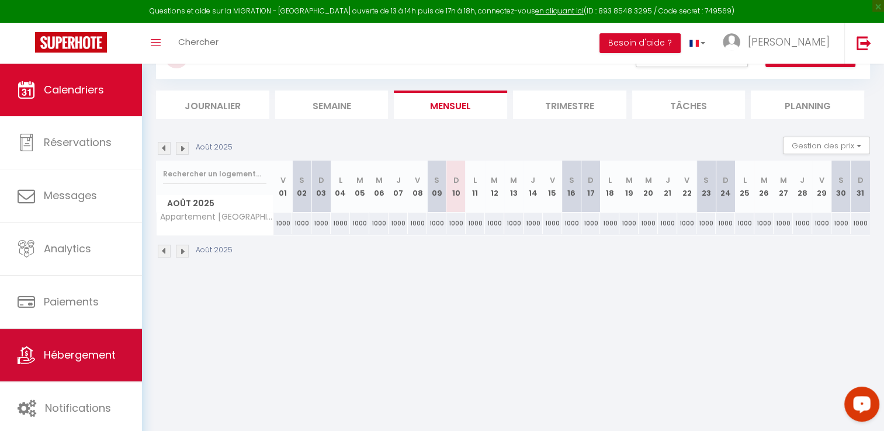
scroll to position [58, 0]
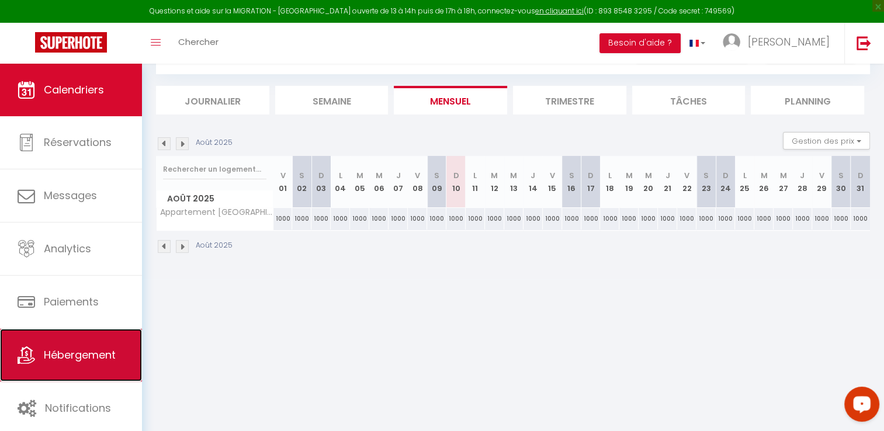
click at [84, 344] on link "Hébergement" at bounding box center [71, 355] width 142 height 53
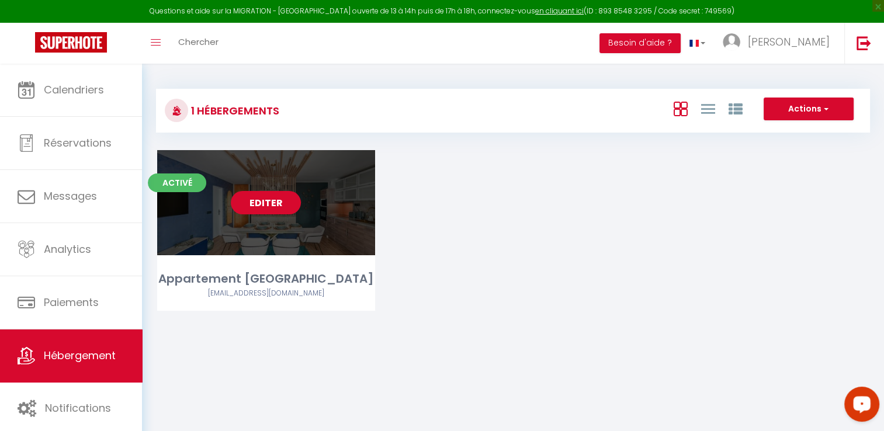
click at [272, 207] on link "Editer" at bounding box center [266, 202] width 70 height 23
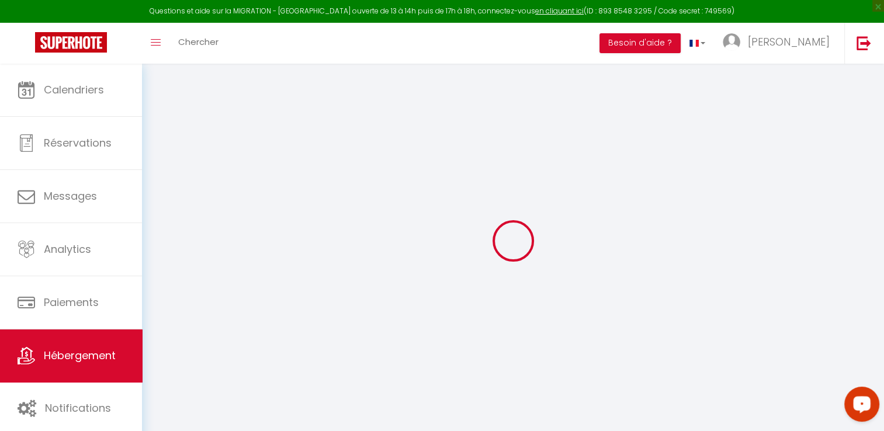
checkbox input "false"
select select "16:00"
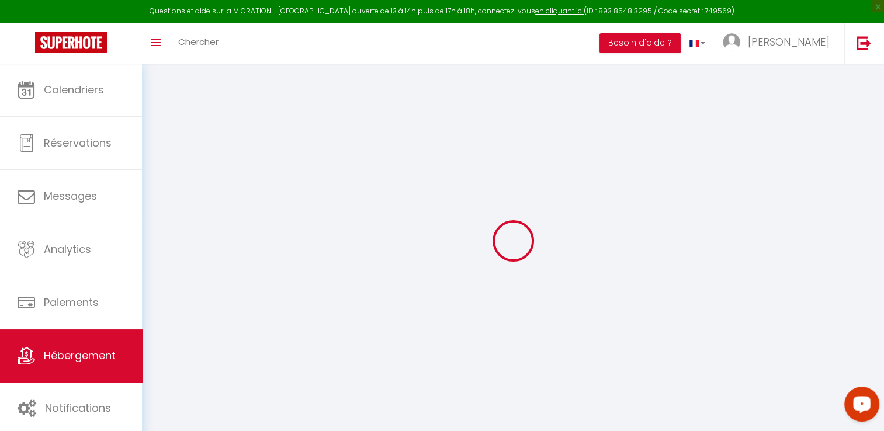
select select "23:45"
select select "11:00"
select select "30"
select select "120"
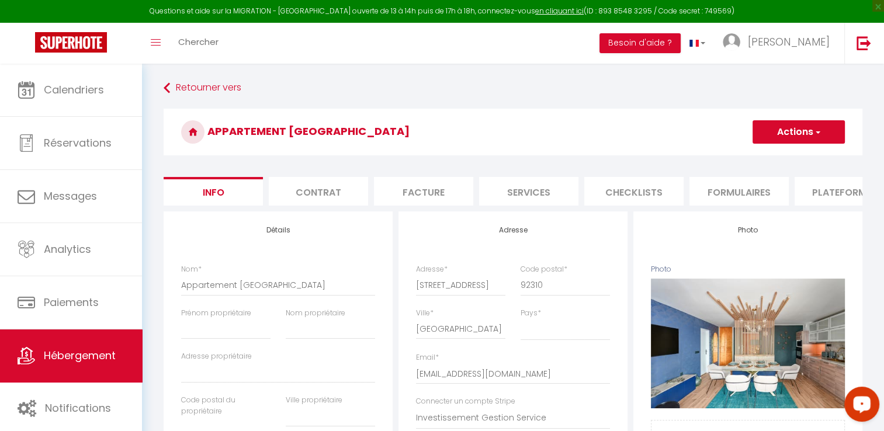
checkbox input "false"
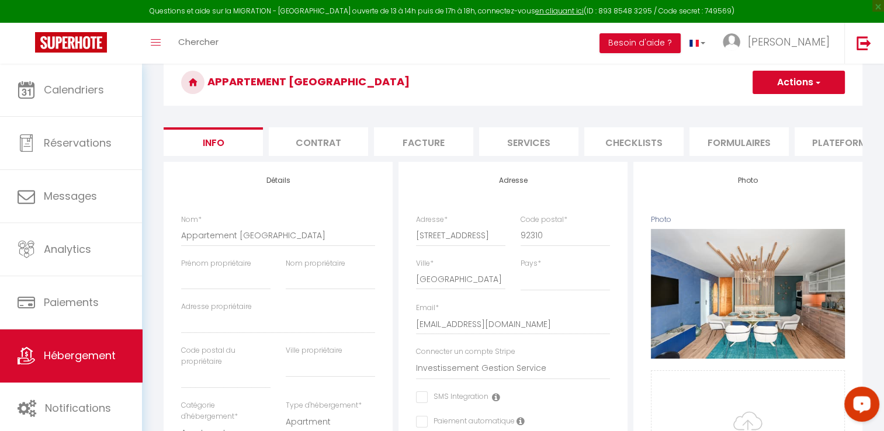
scroll to position [58, 0]
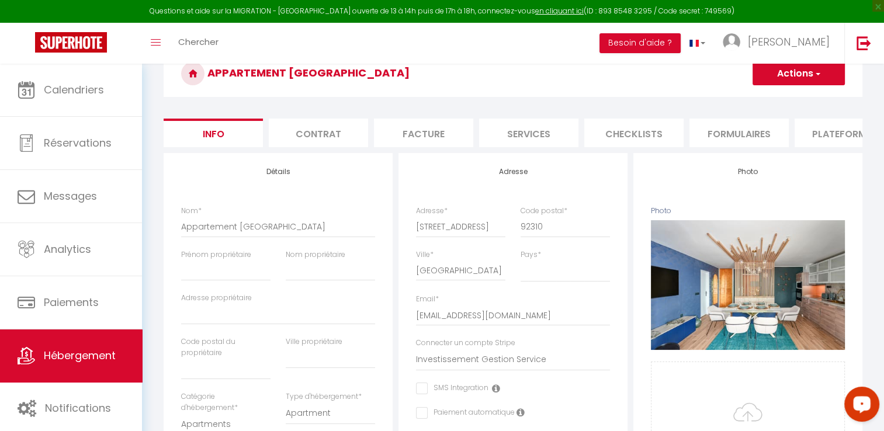
click at [811, 130] on li "Plateformes" at bounding box center [844, 133] width 99 height 29
select select "365"
select select "EUR"
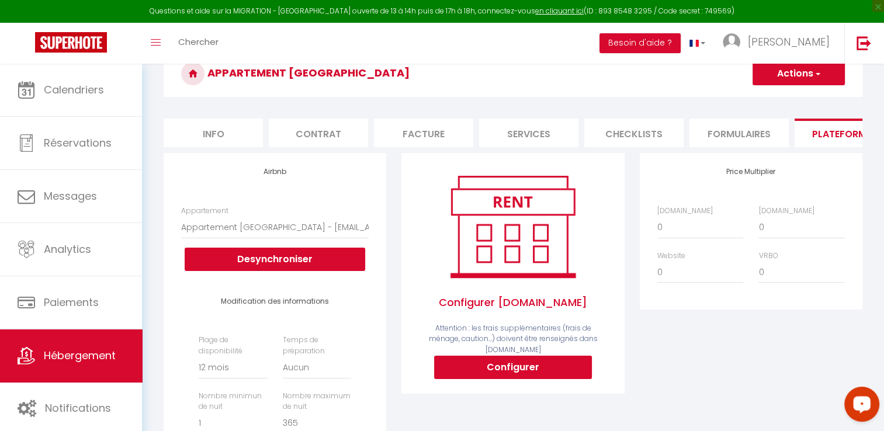
click at [215, 136] on li "Info" at bounding box center [213, 133] width 99 height 29
checkbox input "false"
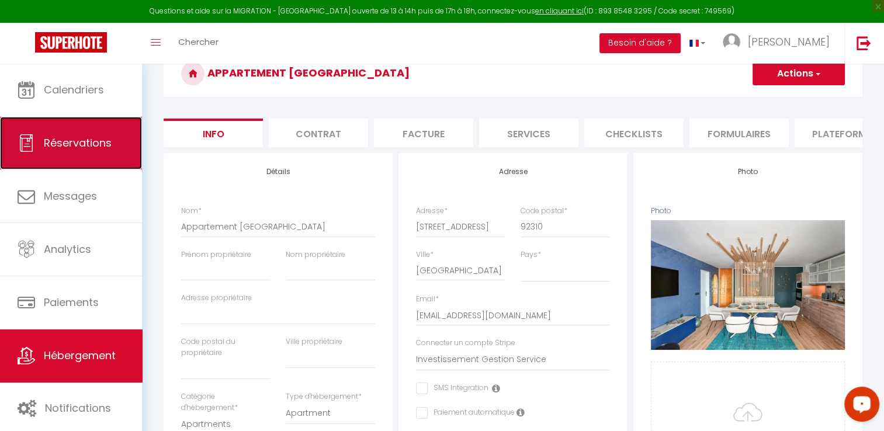
click at [84, 143] on span "Réservations" at bounding box center [78, 143] width 68 height 15
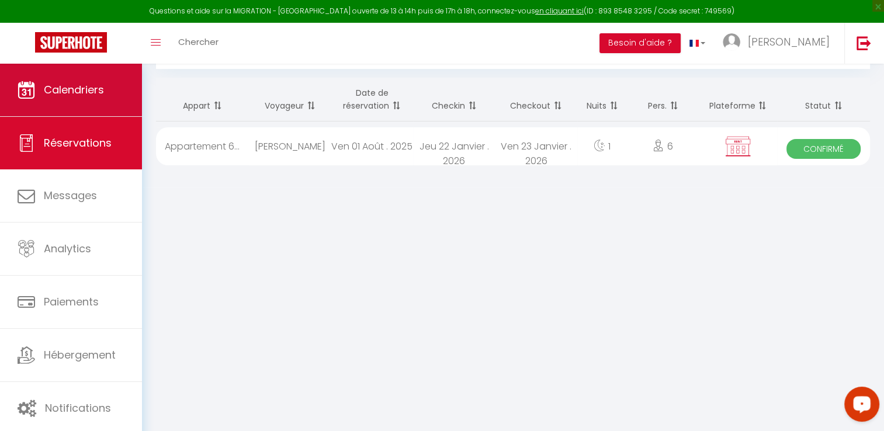
scroll to position [63, 0]
click at [81, 87] on span "Calendriers" at bounding box center [74, 89] width 60 height 15
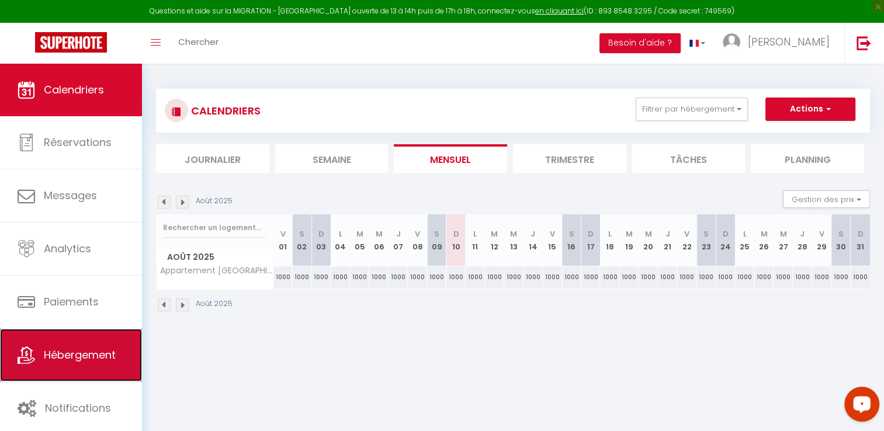
click at [105, 359] on span "Hébergement" at bounding box center [80, 355] width 72 height 15
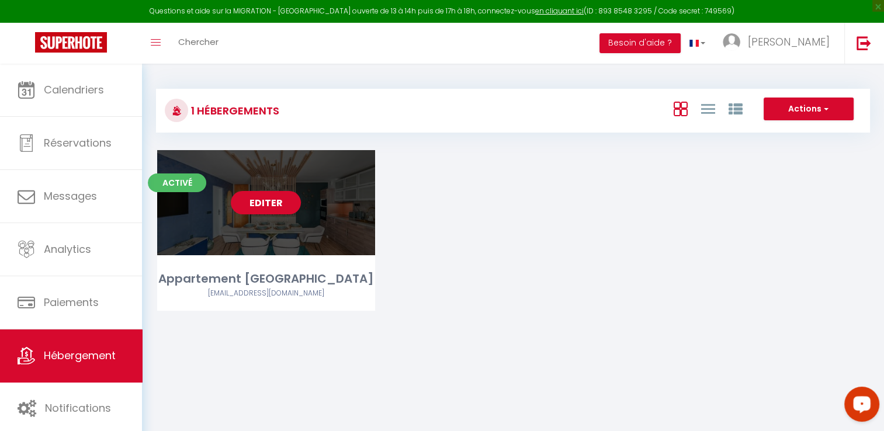
click at [274, 212] on link "Editer" at bounding box center [266, 202] width 70 height 23
select select "3"
select select "2"
select select "1"
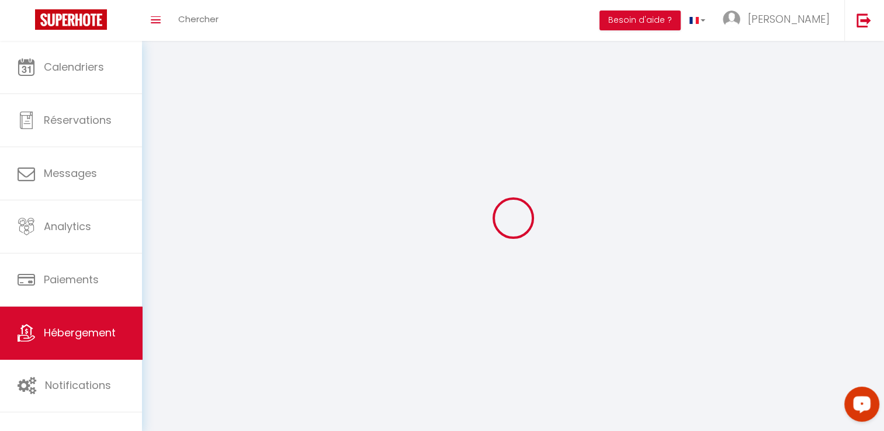
select select
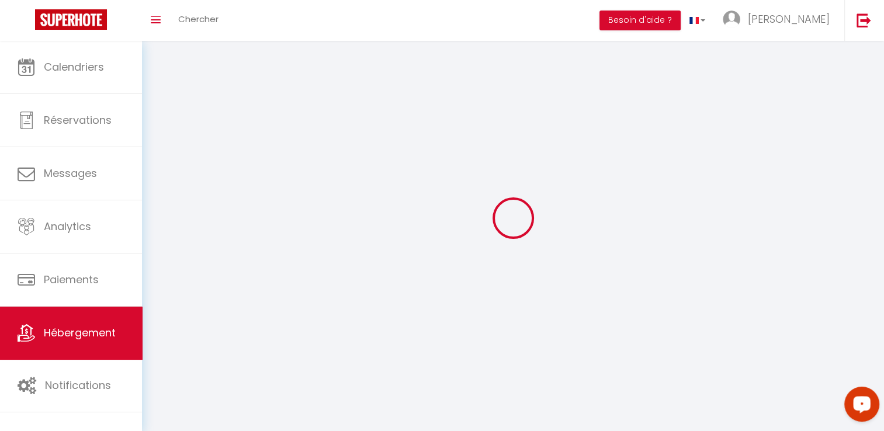
checkbox input "false"
select select
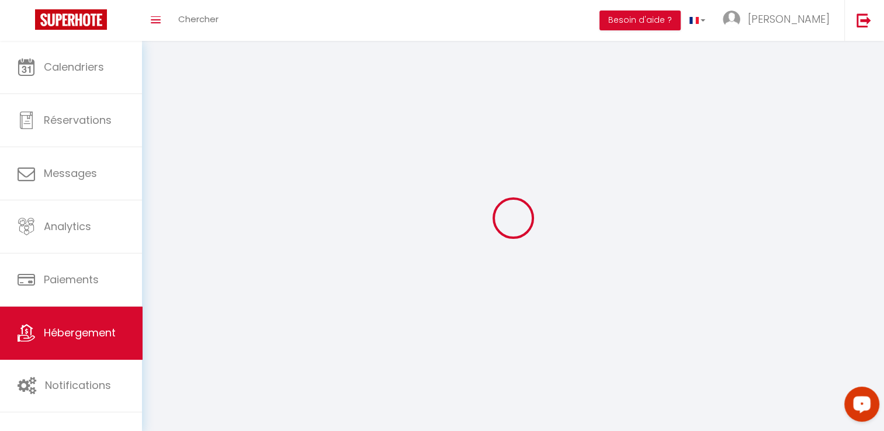
select select
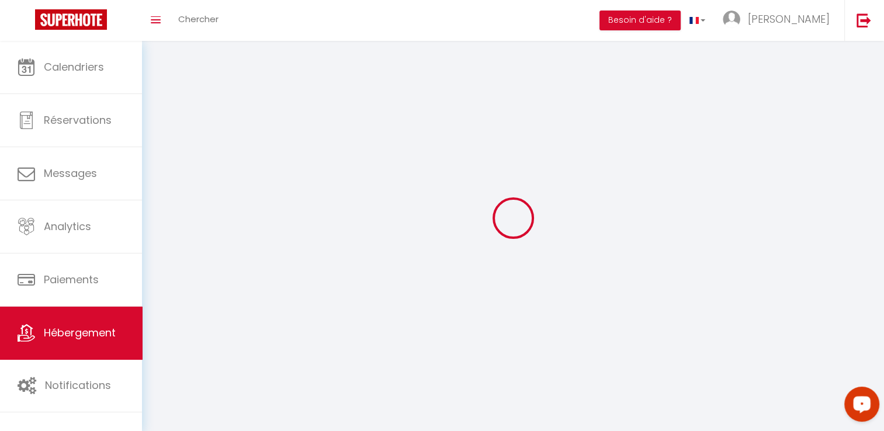
select select
checkbox input "false"
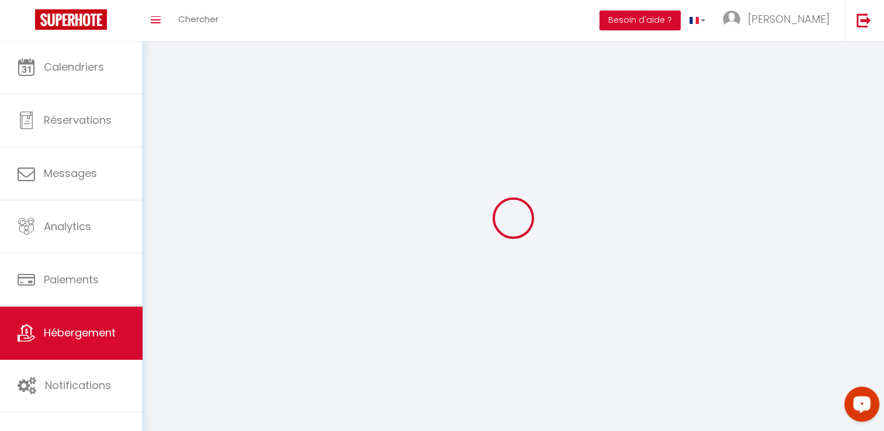
select select
select select "1"
select select
select select "28"
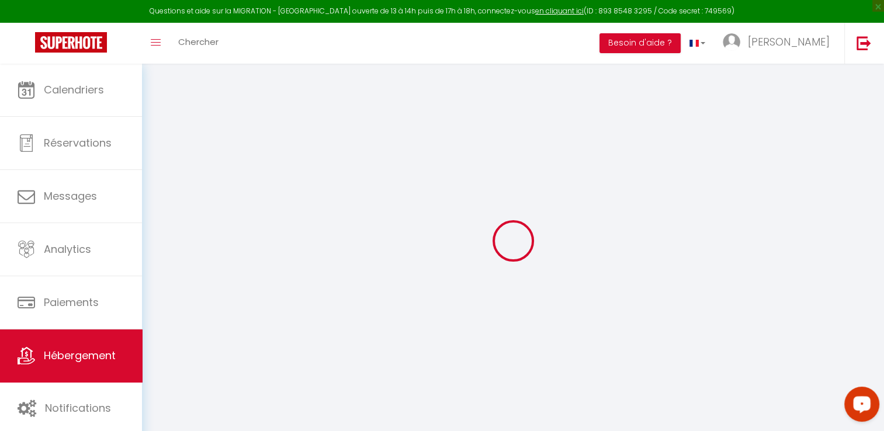
select select
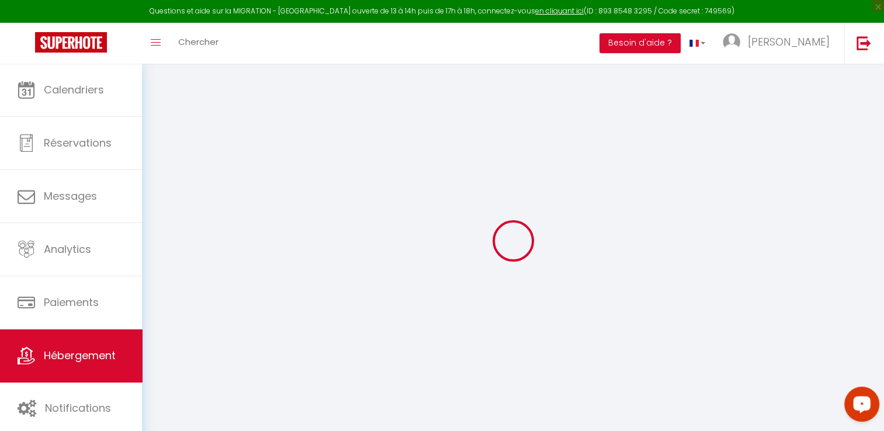
select select
checkbox input "false"
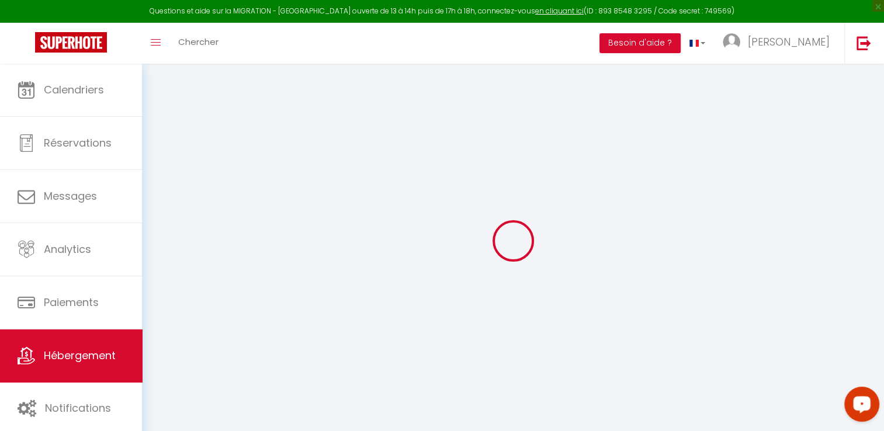
select select
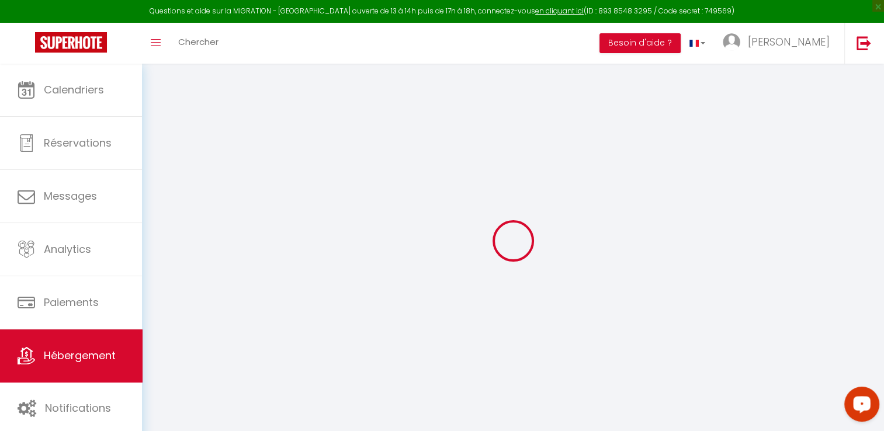
select select
checkbox input "false"
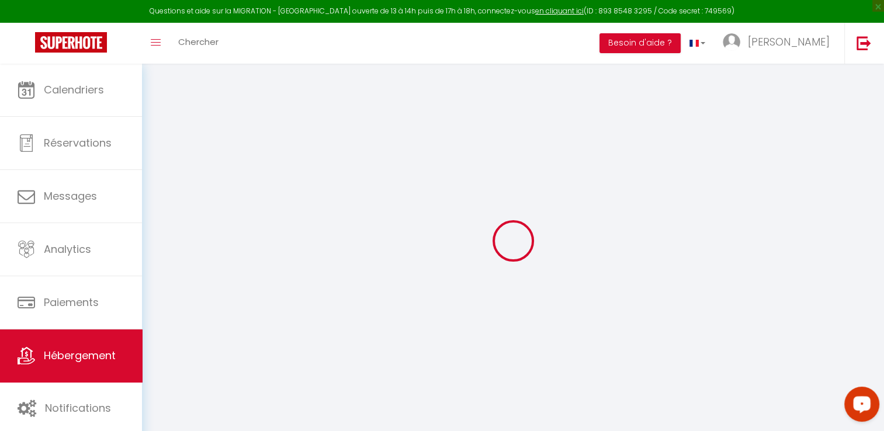
checkbox input "false"
select select
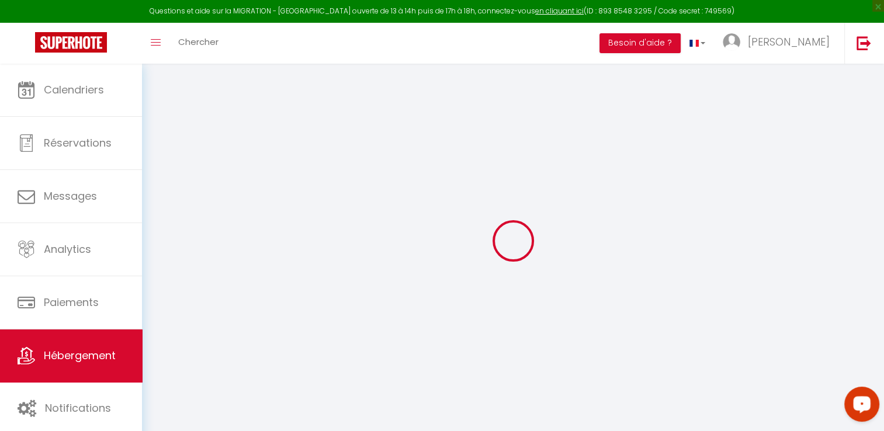
select select
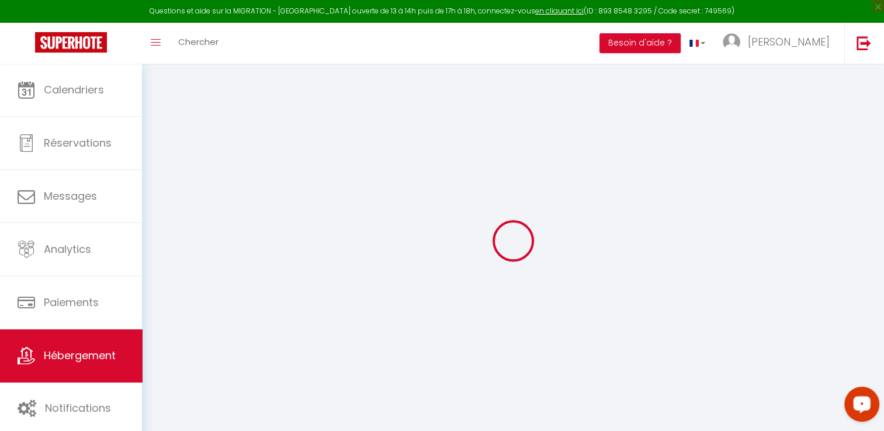
checkbox input "false"
select select
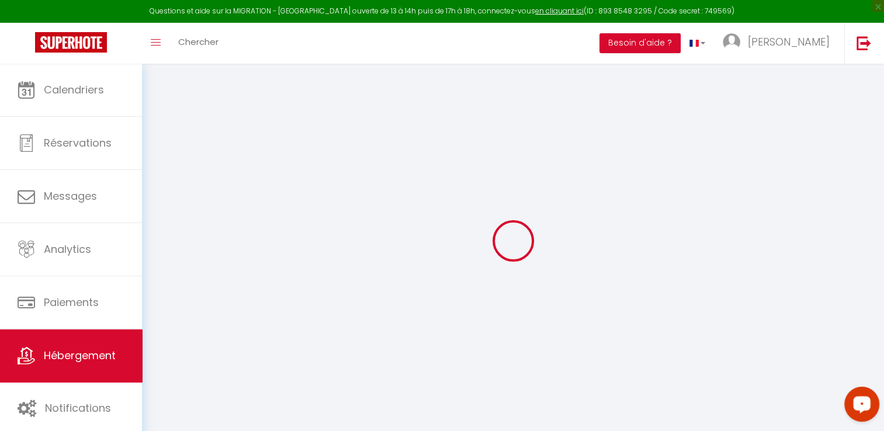
select select
type input "Appartement [GEOGRAPHIC_DATA]"
select select "6"
select select "2"
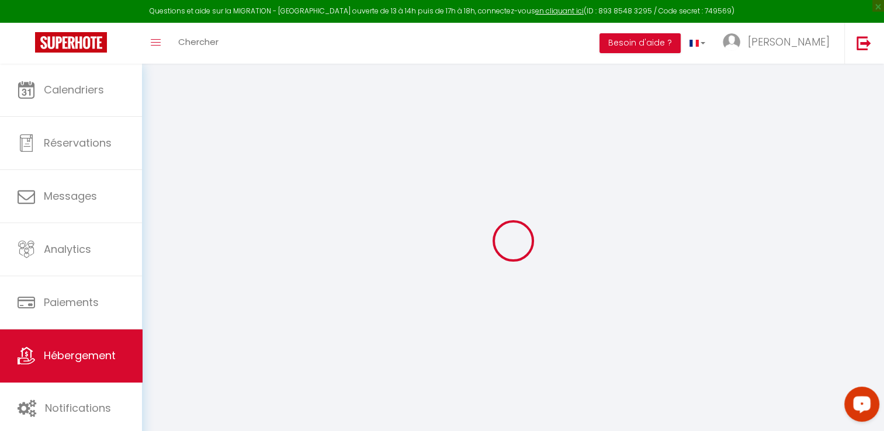
type input "1000"
select select
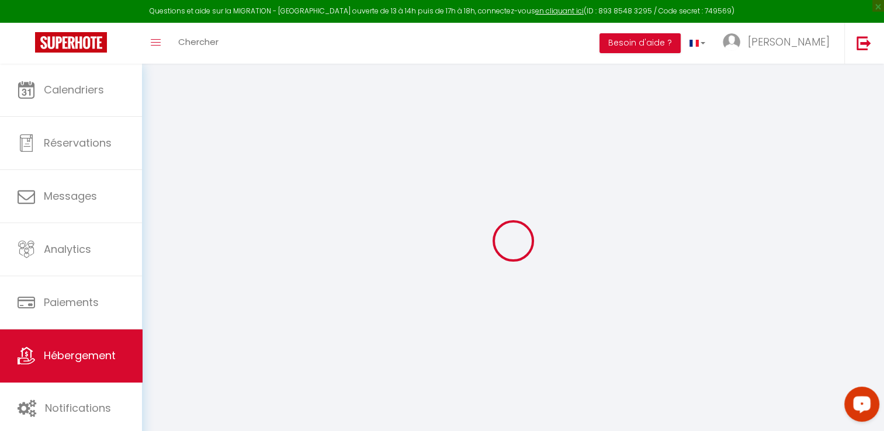
select select
type input "[STREET_ADDRESS]"
type input "92310"
type input "[GEOGRAPHIC_DATA]"
type input "[EMAIL_ADDRESS][DOMAIN_NAME]"
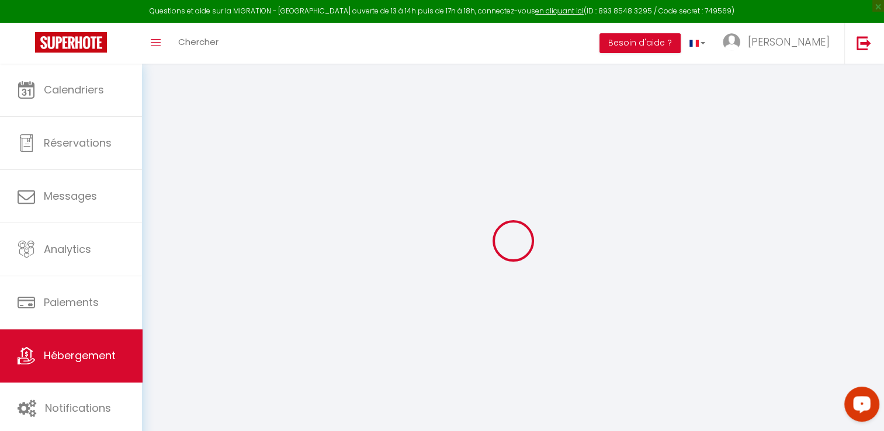
select select "15564"
checkbox input "false"
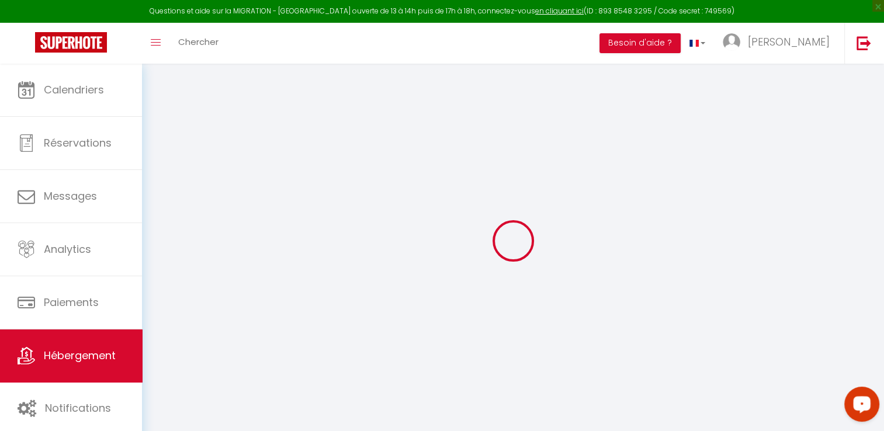
select select
type input "0"
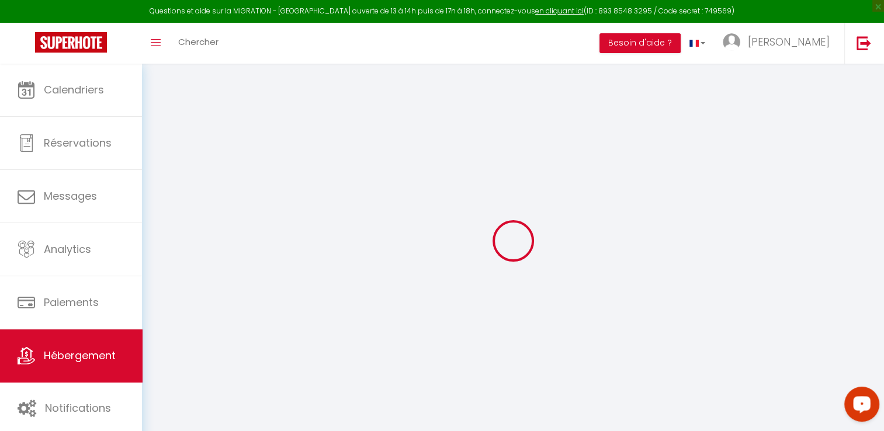
type input "0"
select select
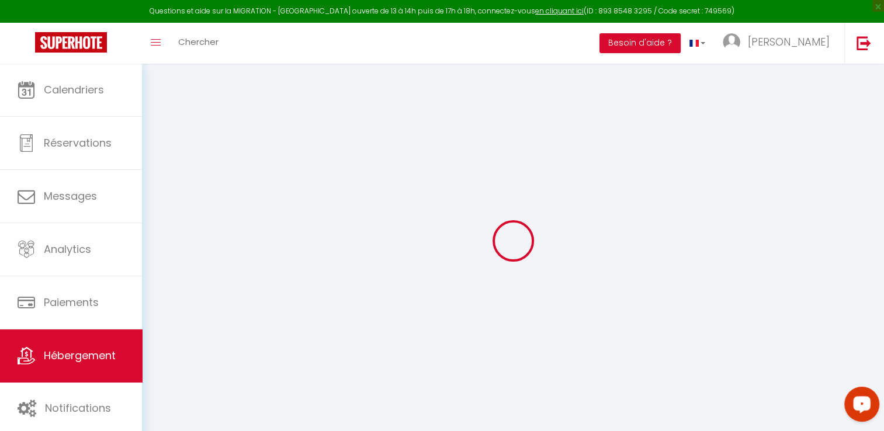
select select
checkbox input "false"
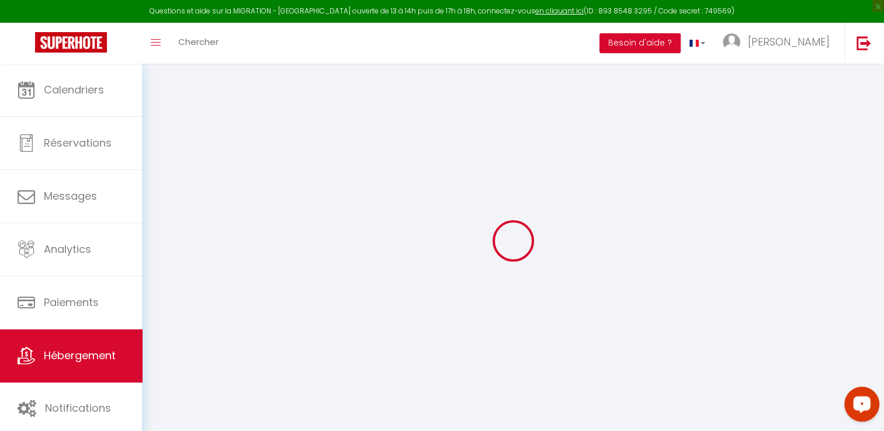
checkbox input "false"
select select
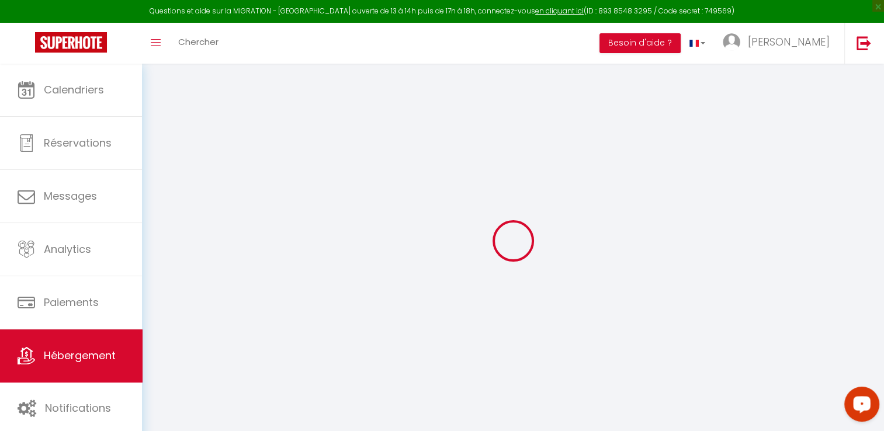
select select
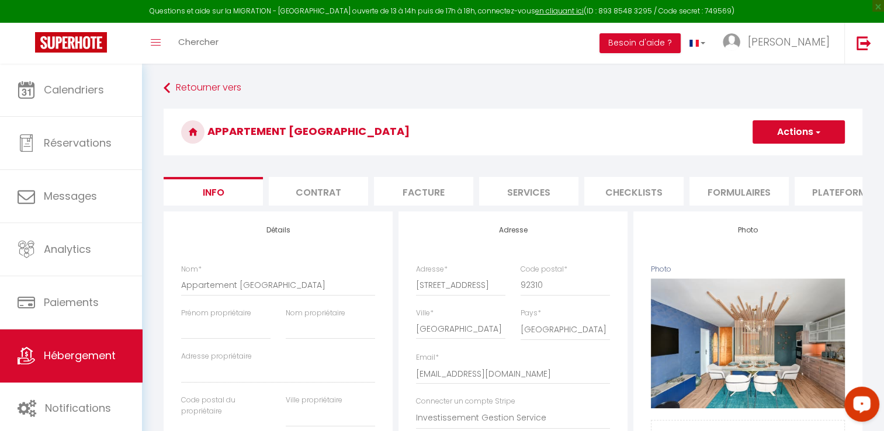
checkbox input "false"
select select
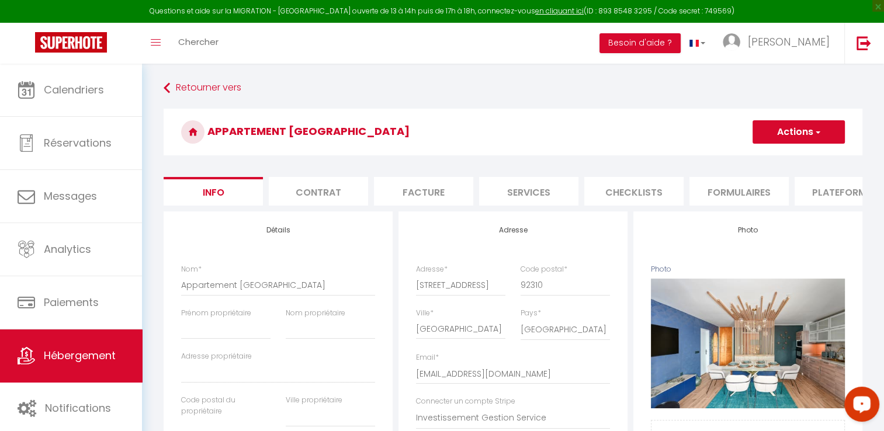
select select
select select "9060-1473820468541734084"
click at [732, 186] on li "Formulaires" at bounding box center [739, 191] width 99 height 29
select select
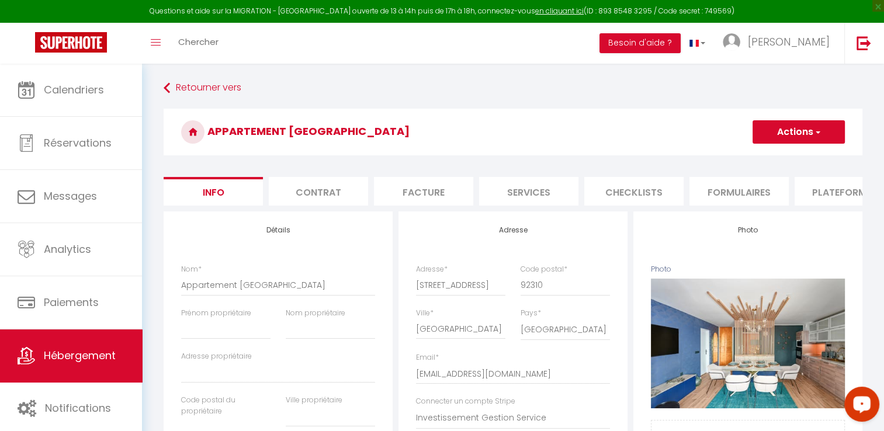
select select "365"
select select "EUR"
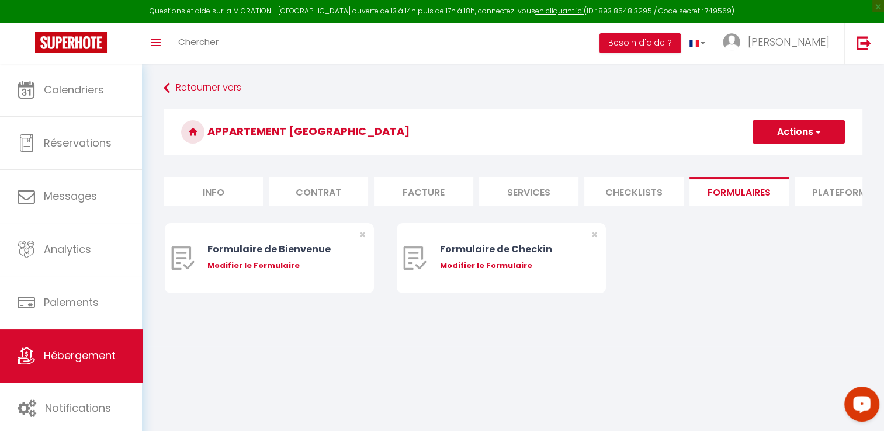
click at [827, 189] on li "Plateformes" at bounding box center [844, 191] width 99 height 29
select select
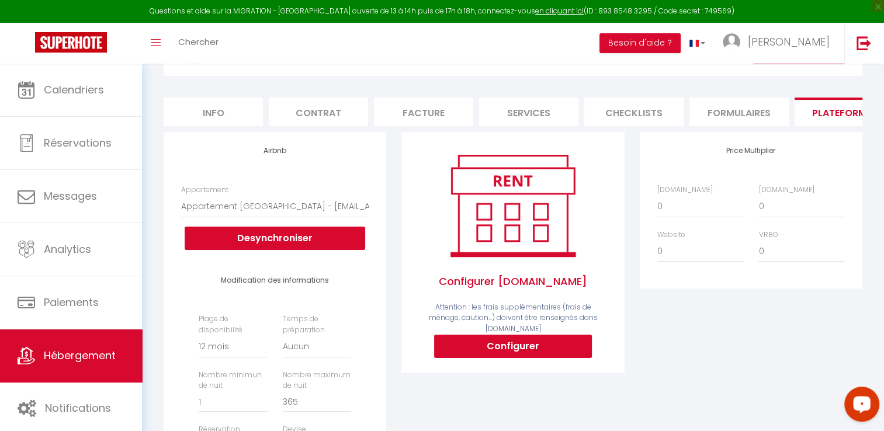
scroll to position [58, 0]
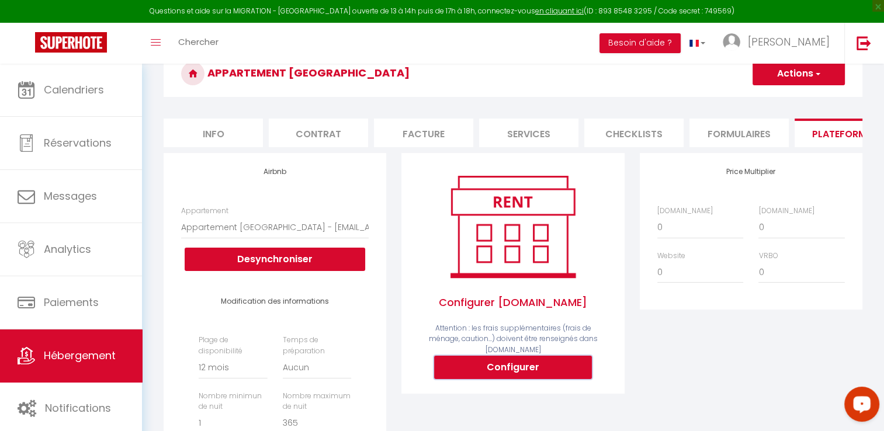
click at [510, 367] on button "Configurer" at bounding box center [513, 367] width 158 height 23
select select
type input "[EMAIL_ADDRESS][DOMAIN_NAME]"
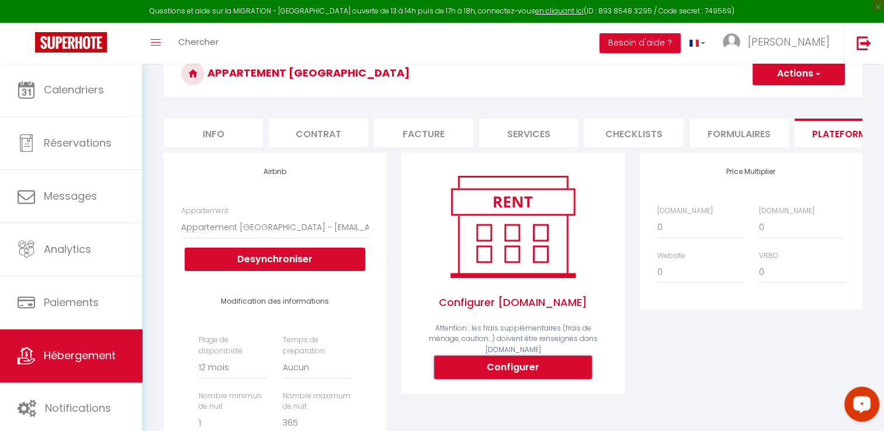
select select
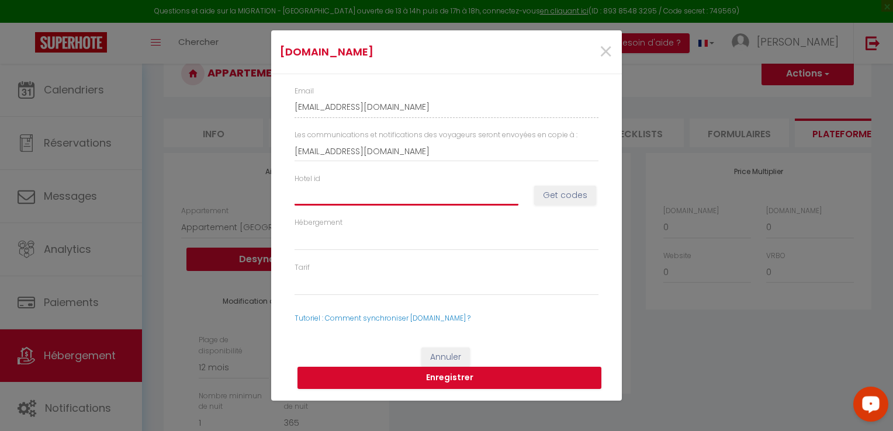
click at [335, 198] on input "Hotel id" at bounding box center [407, 195] width 224 height 21
type input "1"
select select
type input "14"
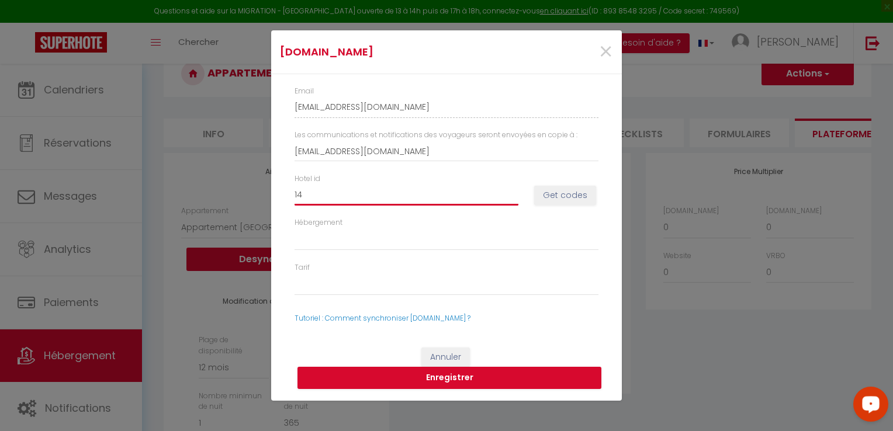
select select
type input "147"
select select
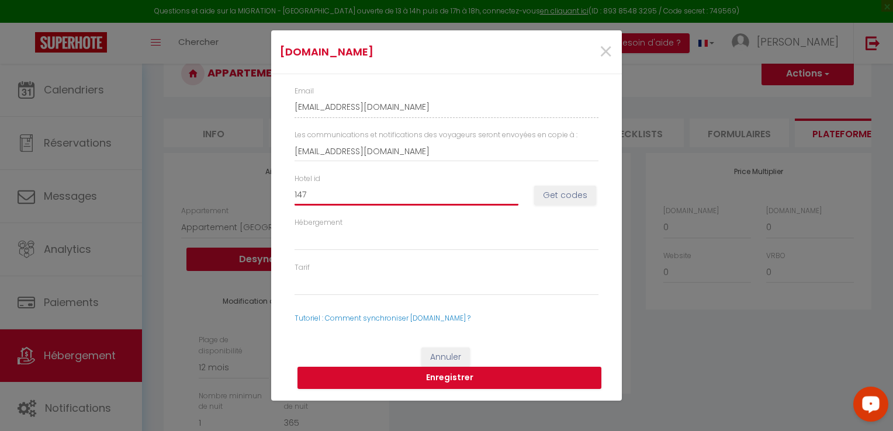
type input "1472"
select select
type input "14728"
select select
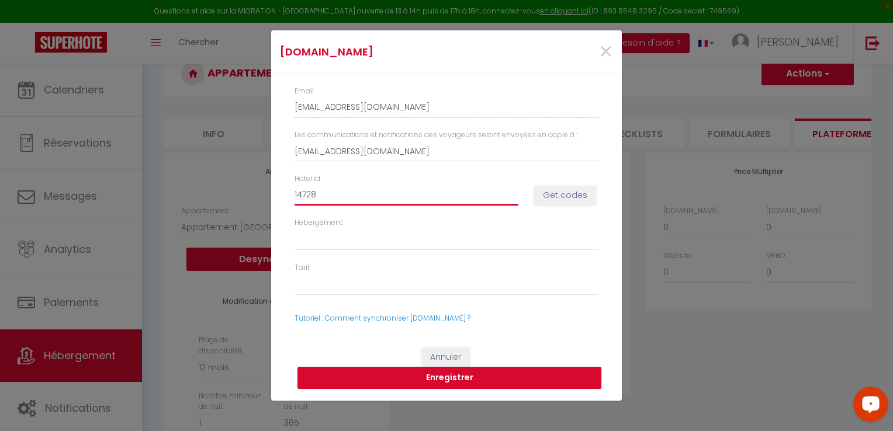
select select
type input "147287"
select select
type input "1472873"
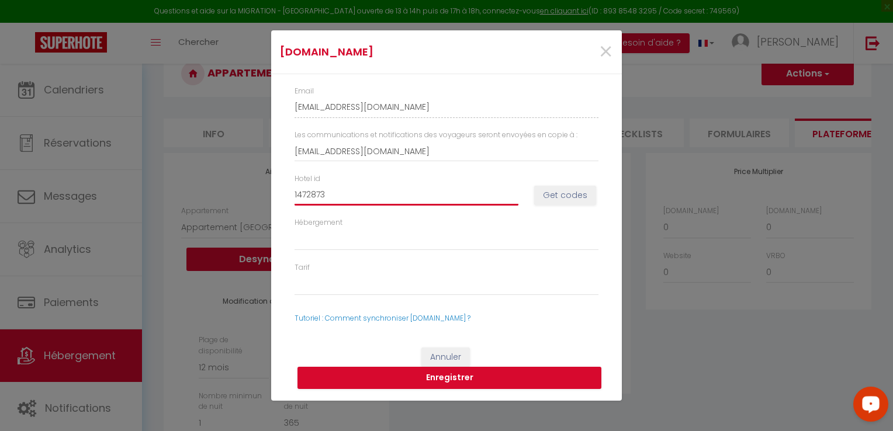
select select
type input "14728731"
select select
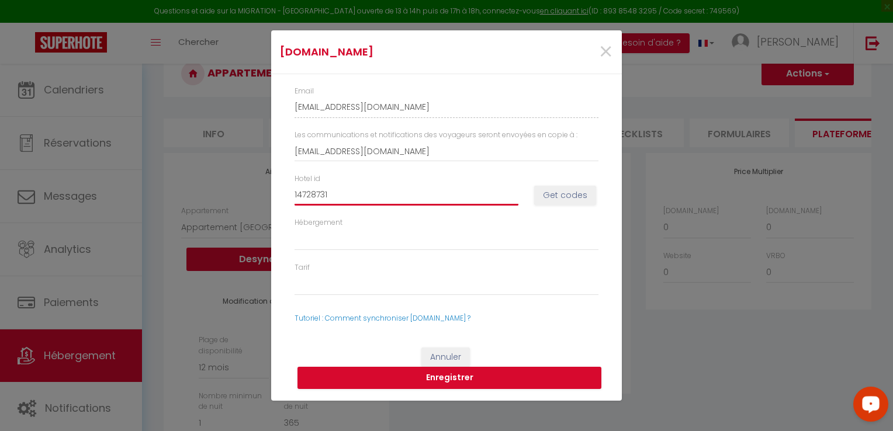
type input "14728731"
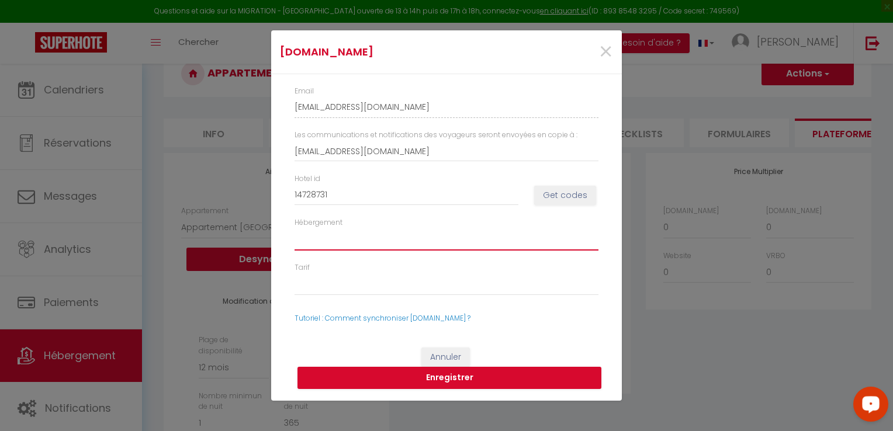
click at [356, 237] on select "Hébergement" at bounding box center [447, 240] width 304 height 22
click at [552, 193] on button "Get codes" at bounding box center [565, 196] width 62 height 20
select select
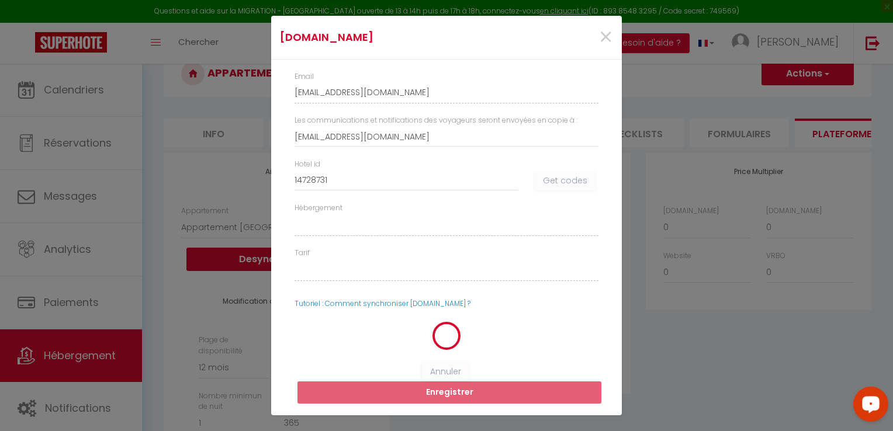
select select
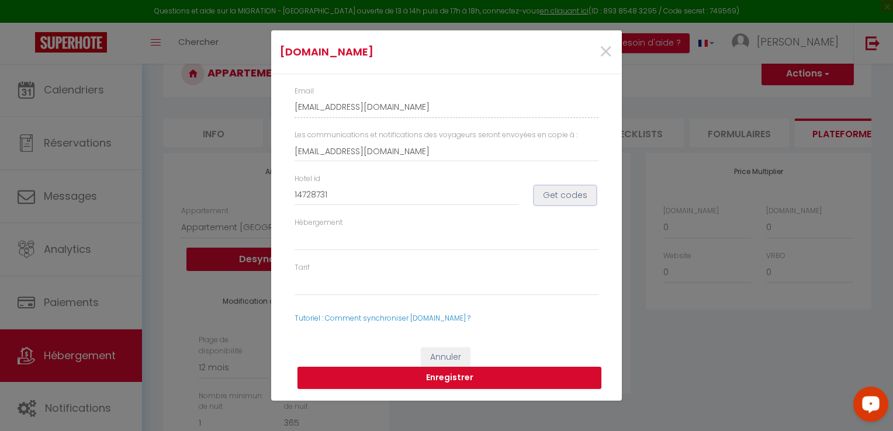
click at [558, 195] on button "Get codes" at bounding box center [565, 196] width 62 height 20
select select
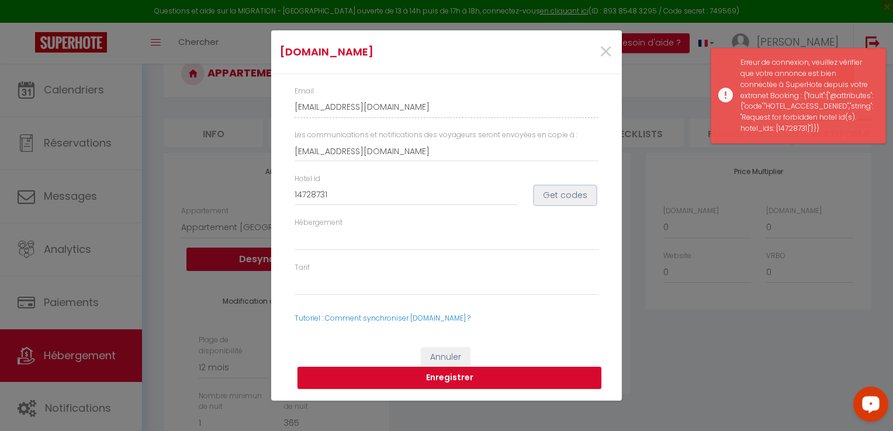
click at [574, 198] on button "Get codes" at bounding box center [565, 196] width 62 height 20
select select
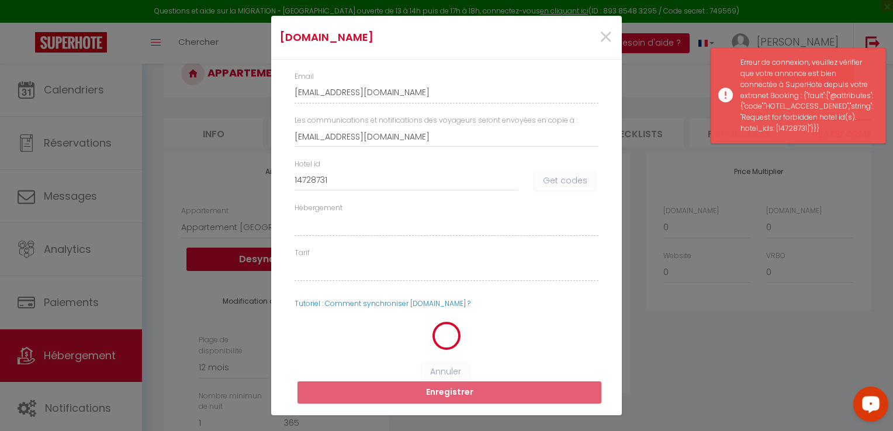
select select
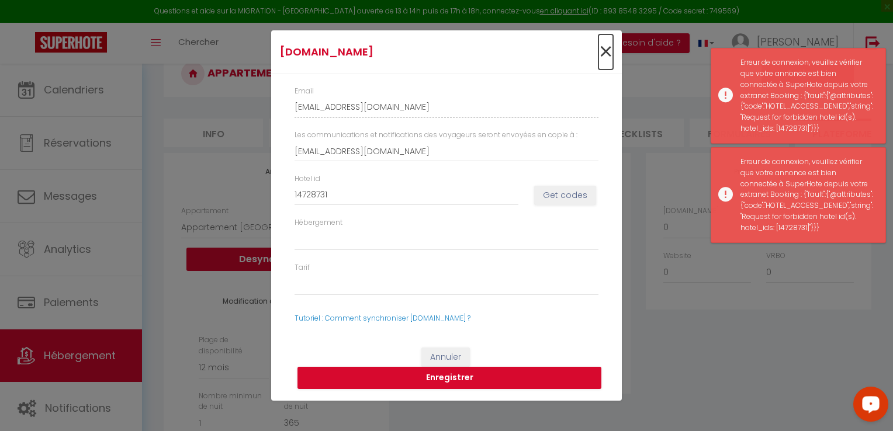
click at [609, 50] on span "×" at bounding box center [605, 51] width 15 height 35
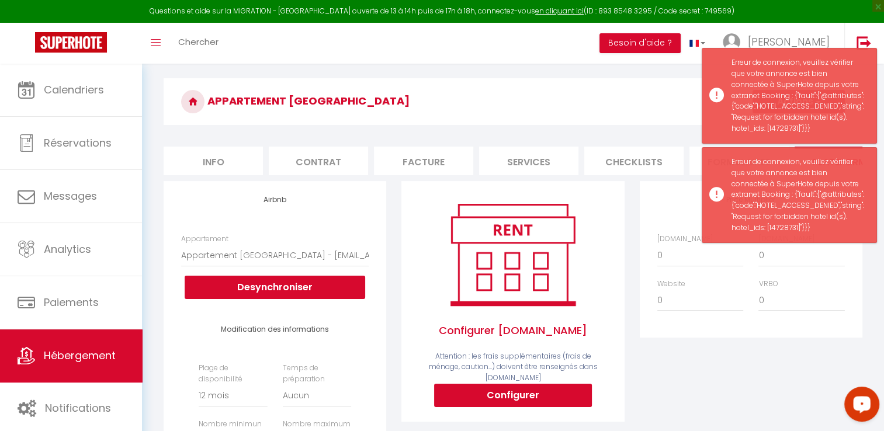
scroll to position [117, 0]
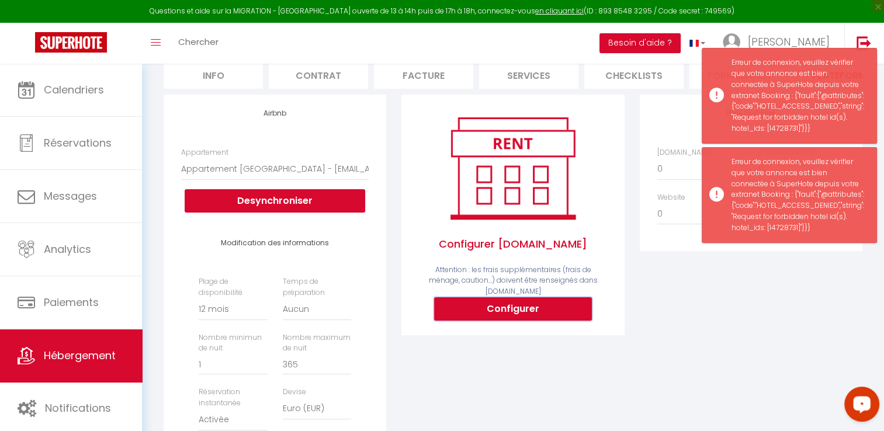
click at [511, 315] on button "Configurer" at bounding box center [513, 308] width 158 height 23
type input "[EMAIL_ADDRESS][DOMAIN_NAME]"
select select
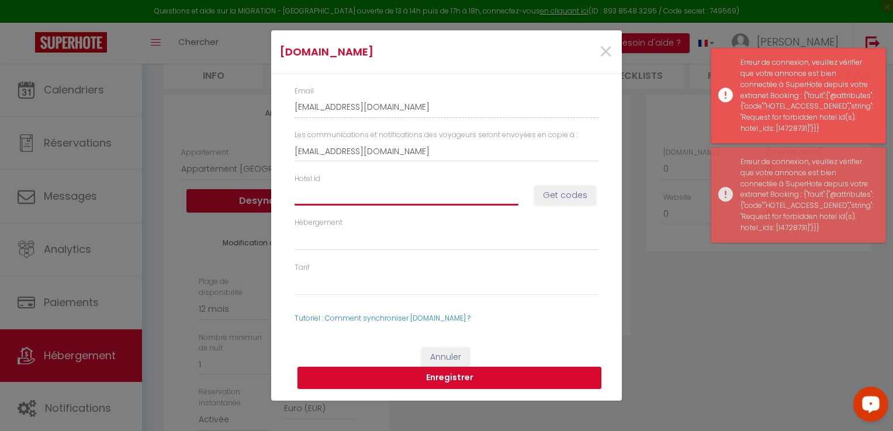
click at [394, 202] on input "Hotel id" at bounding box center [407, 195] width 224 height 21
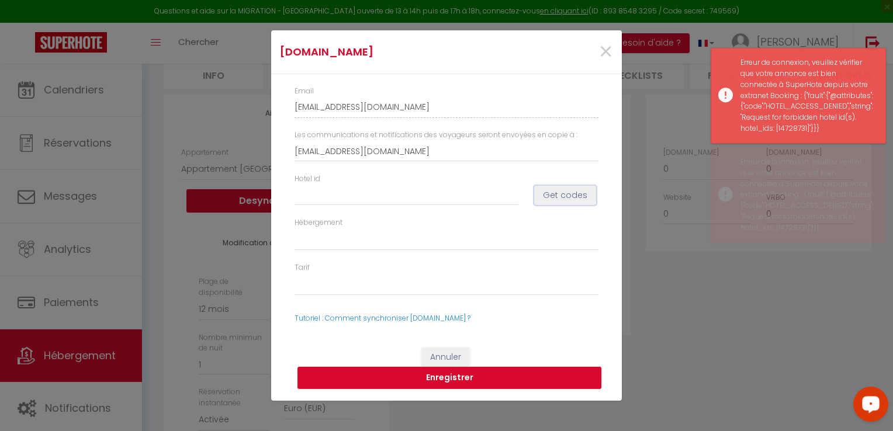
click at [551, 197] on button "Get codes" at bounding box center [565, 196] width 62 height 20
select select
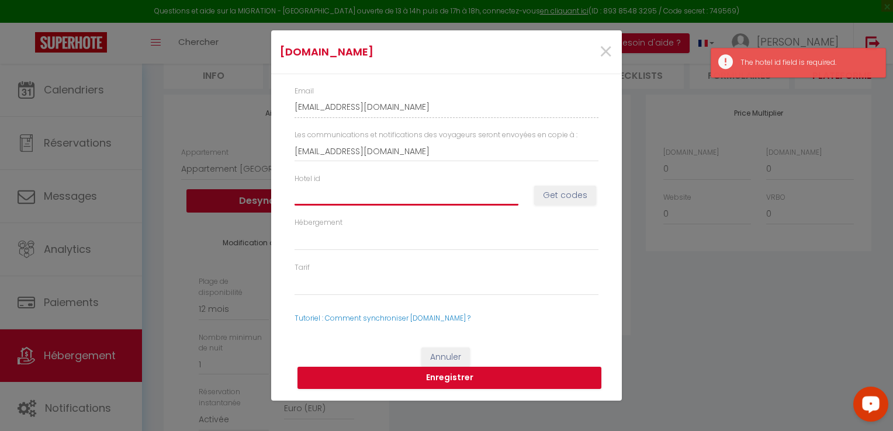
click at [470, 197] on input "Hotel id" at bounding box center [407, 195] width 224 height 21
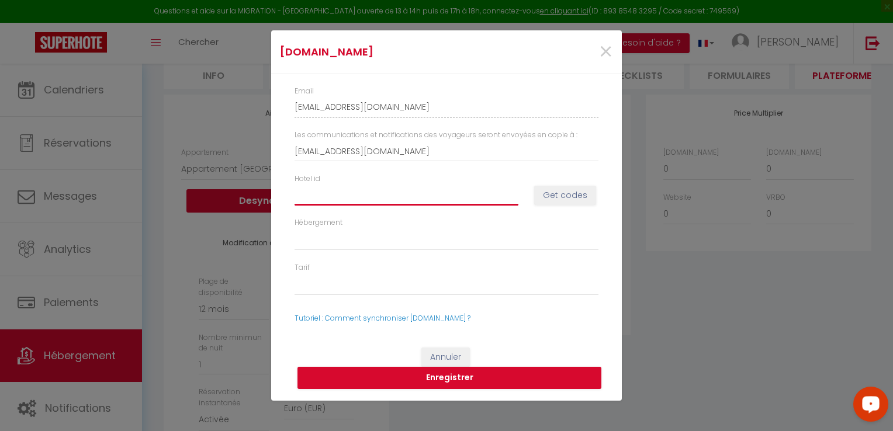
type input "1"
select select
type input "14"
select select
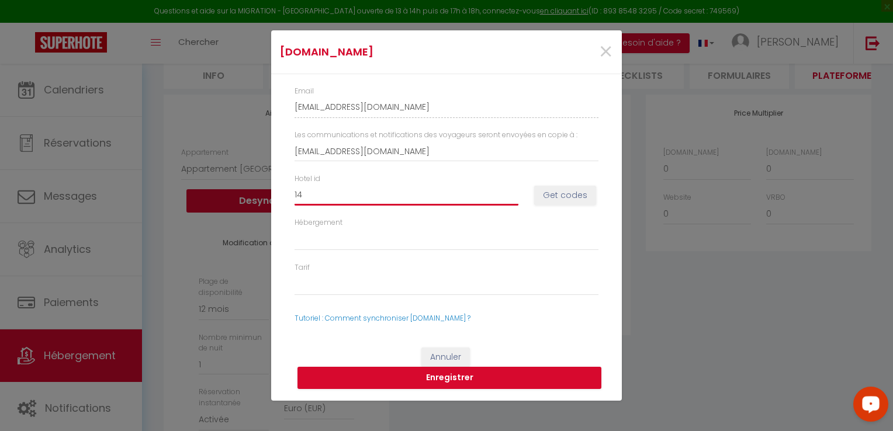
select select
type input "147"
select select
click at [559, 195] on button "Get codes" at bounding box center [565, 196] width 62 height 20
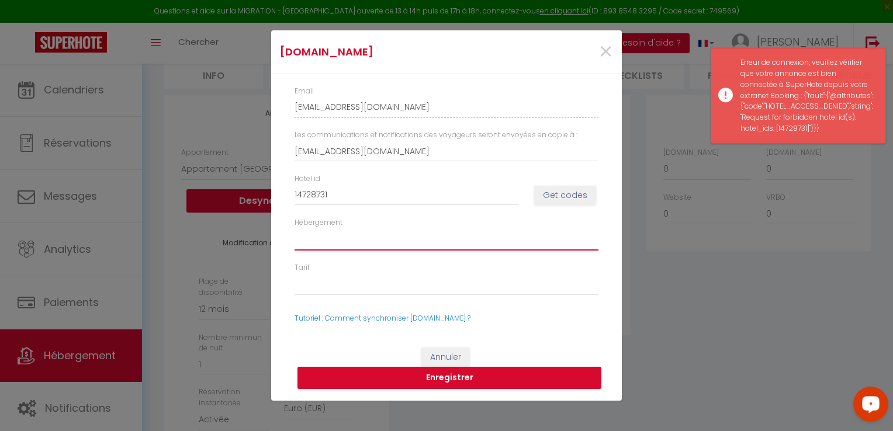
click at [439, 235] on select "Hébergement" at bounding box center [447, 240] width 304 height 22
click at [439, 241] on select "Hébergement" at bounding box center [447, 240] width 304 height 22
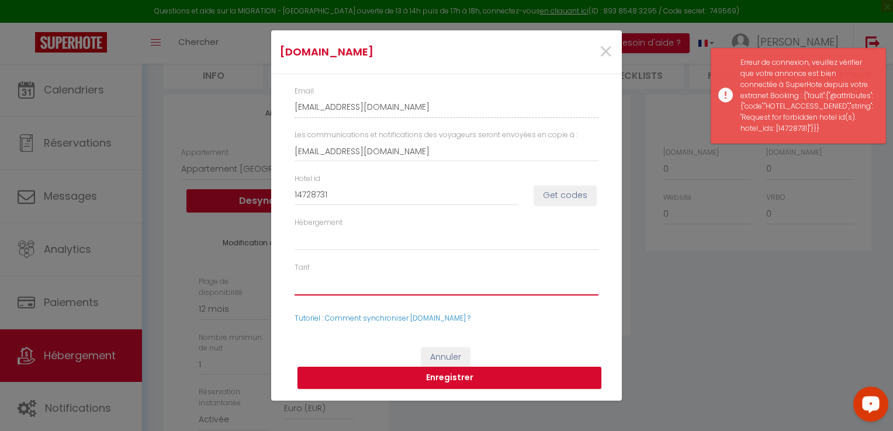
click at [397, 280] on select "Tarif" at bounding box center [447, 285] width 304 height 22
click at [400, 289] on select "Tarif" at bounding box center [447, 285] width 304 height 22
click at [421, 324] on p "Tutoriel : Comment synchroniser [DOMAIN_NAME] ?" at bounding box center [447, 318] width 304 height 11
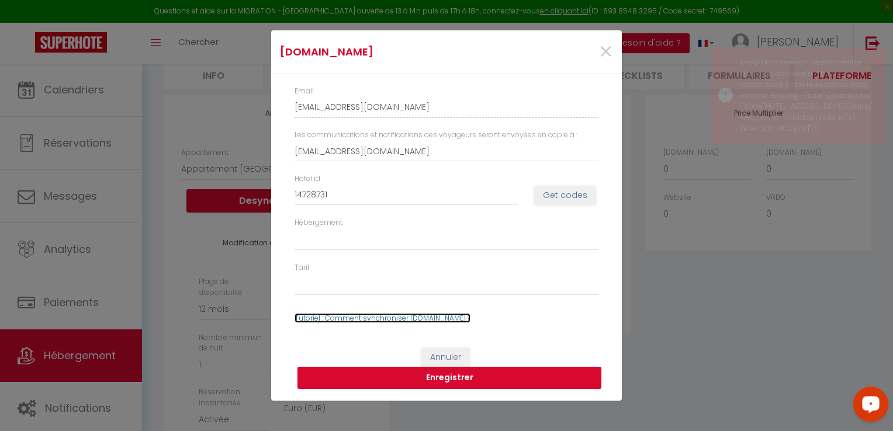
click at [418, 317] on link "Tutoriel : Comment synchroniser [DOMAIN_NAME] ?" at bounding box center [383, 318] width 176 height 10
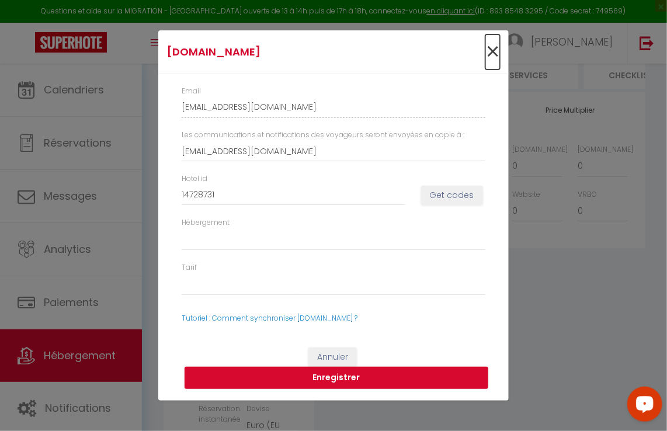
click at [491, 55] on span "×" at bounding box center [493, 51] width 15 height 35
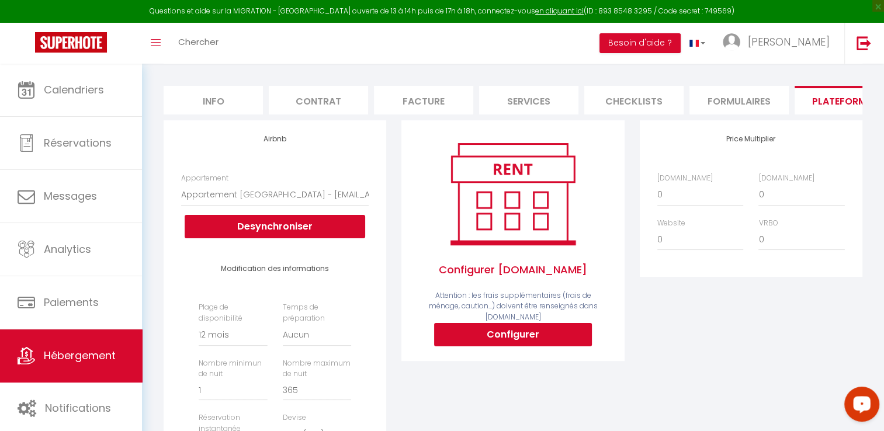
scroll to position [0, 0]
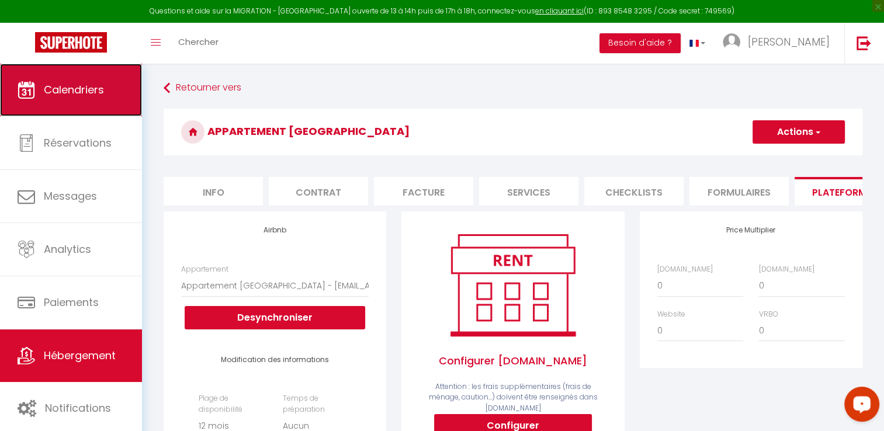
click at [82, 87] on span "Calendriers" at bounding box center [74, 89] width 60 height 15
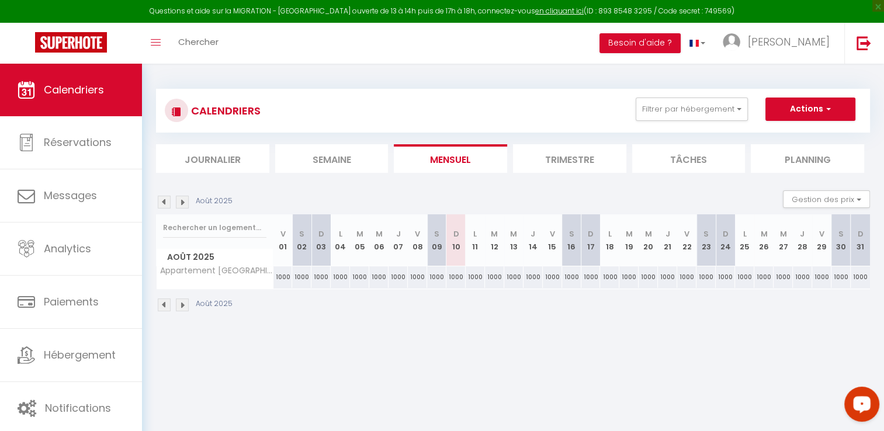
click at [590, 277] on div "1000" at bounding box center [591, 278] width 19 height 22
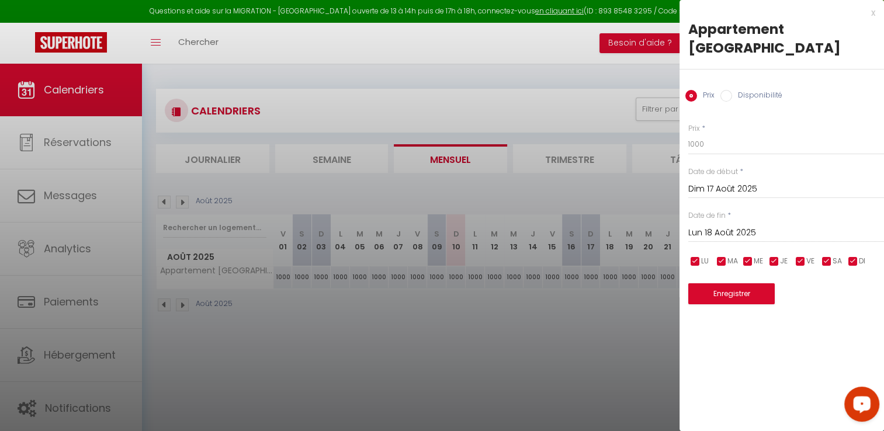
click at [874, 11] on div "x" at bounding box center [778, 13] width 196 height 14
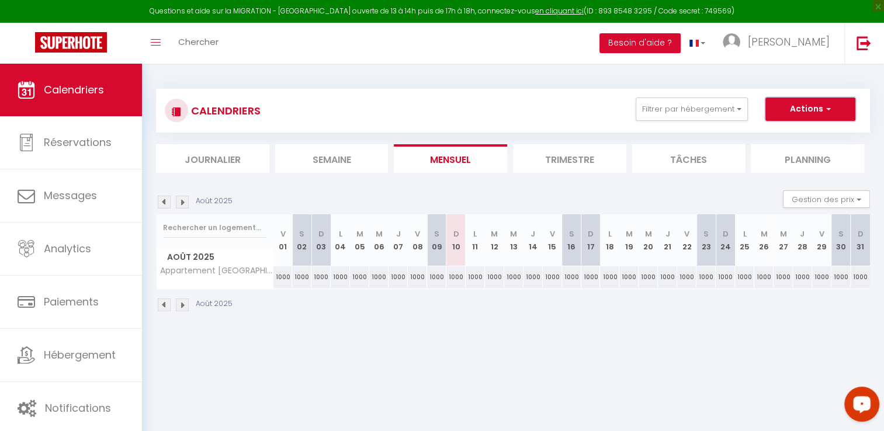
click at [811, 106] on button "Actions" at bounding box center [811, 109] width 90 height 23
click at [800, 137] on link "Nouvelle réservation" at bounding box center [798, 136] width 102 height 18
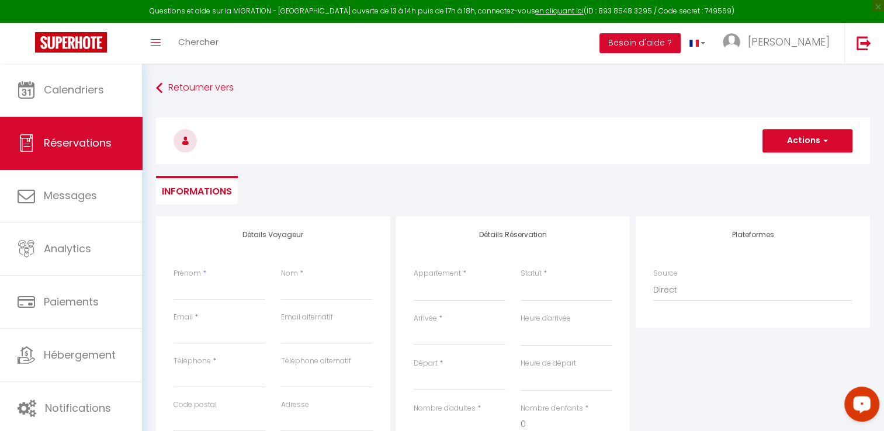
click at [210, 303] on div "Prénom *" at bounding box center [219, 290] width 107 height 44
click at [211, 295] on input "Prénom" at bounding box center [220, 289] width 92 height 21
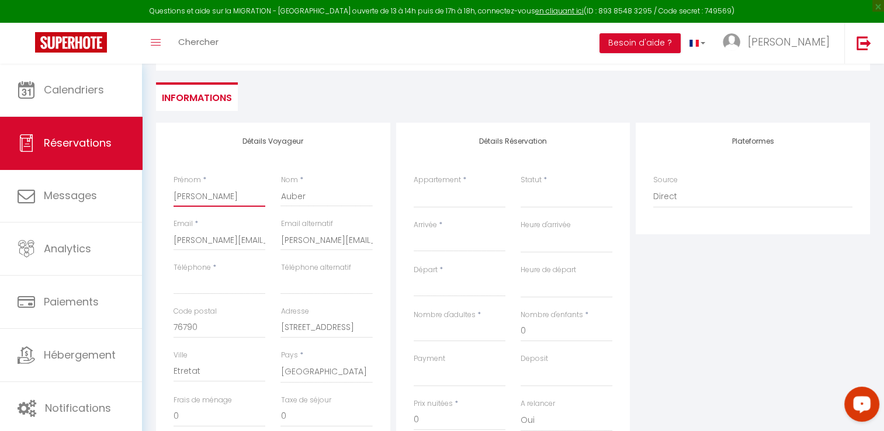
scroll to position [117, 0]
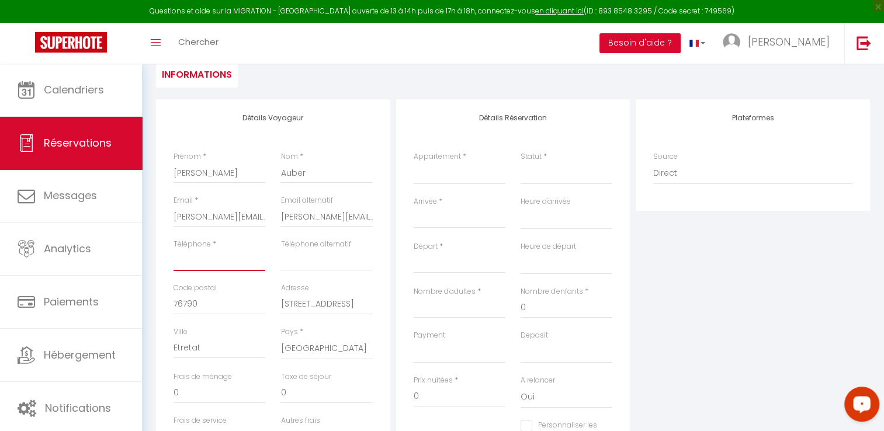
click at [229, 258] on input "Téléphone" at bounding box center [220, 260] width 92 height 21
click at [463, 171] on select "Appartement [GEOGRAPHIC_DATA]" at bounding box center [460, 173] width 92 height 22
click at [414, 162] on select "Appartement [GEOGRAPHIC_DATA]" at bounding box center [460, 173] width 92 height 22
click at [534, 179] on select "Confirmé Non Confirmé [PERSON_NAME] par le voyageur No Show Request" at bounding box center [567, 173] width 92 height 22
click at [521, 162] on select "Confirmé Non Confirmé [PERSON_NAME] par le voyageur No Show Request" at bounding box center [567, 173] width 92 height 22
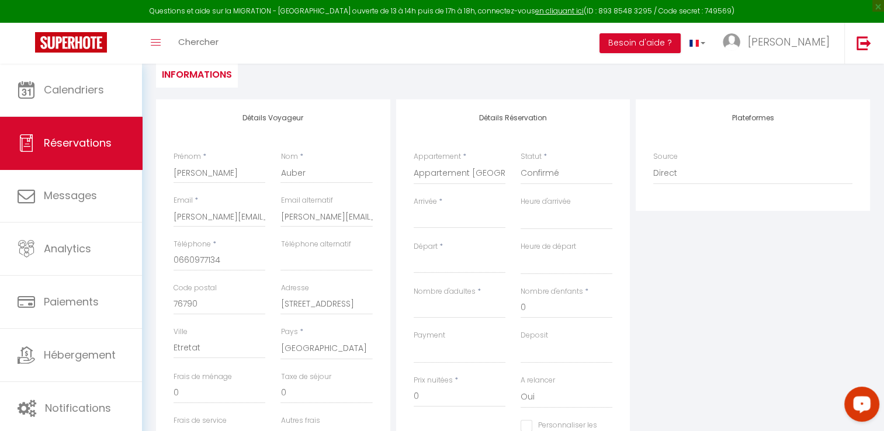
click at [468, 218] on input "Arrivée" at bounding box center [460, 219] width 92 height 15
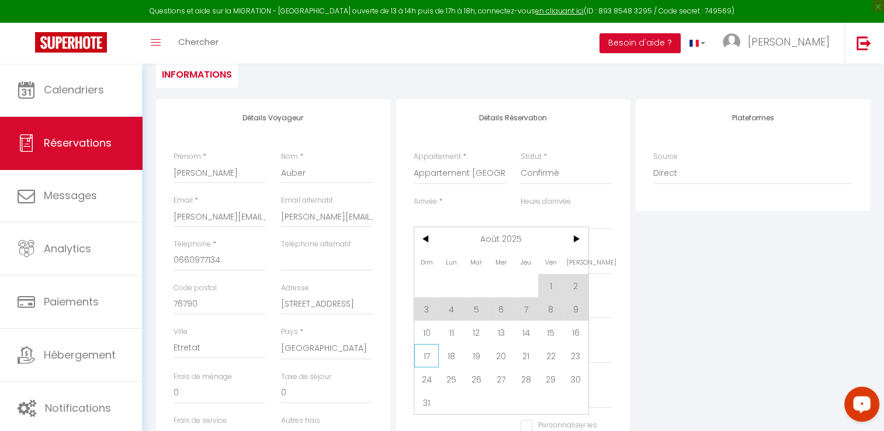
click at [423, 359] on span "17" at bounding box center [426, 355] width 25 height 23
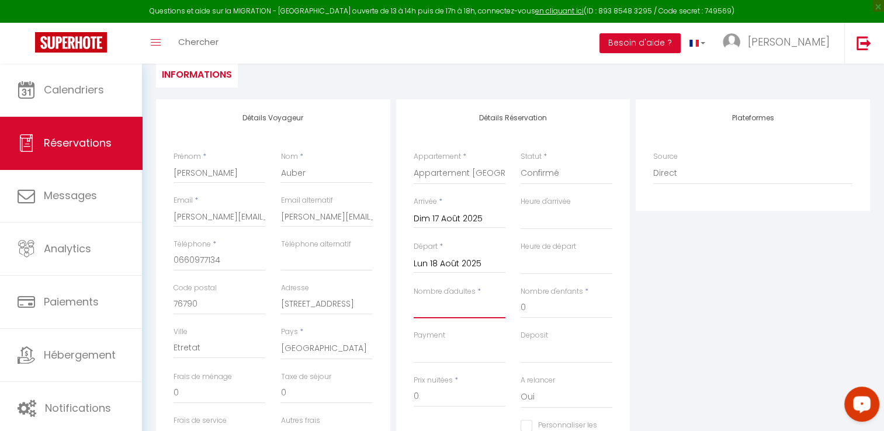
click at [465, 312] on input "Nombre d'adultes" at bounding box center [460, 307] width 92 height 21
click at [755, 341] on div "Plateformes Source Direct [DOMAIN_NAME] [DOMAIN_NAME] Chalet montagne Expedia G…" at bounding box center [753, 308] width 240 height 418
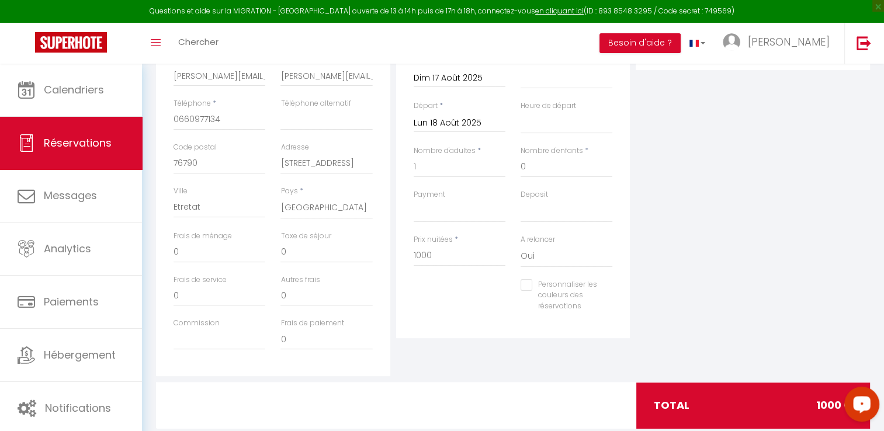
scroll to position [167, 0]
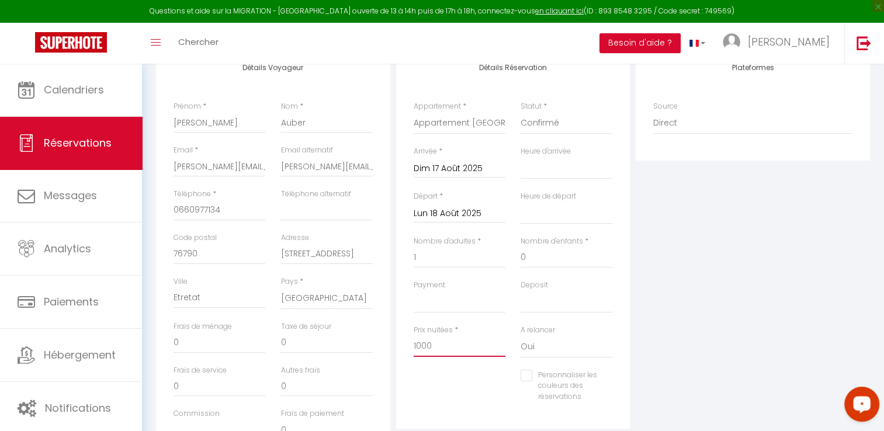
drag, startPoint x: 451, startPoint y: 353, endPoint x: 379, endPoint y: 343, distance: 72.6
click at [379, 343] on div "Détails Voyageur Prénom * [PERSON_NAME] * [PERSON_NAME] Email * [PERSON_NAME][E…" at bounding box center [513, 258] width 720 height 418
click at [442, 306] on select "OK KO" at bounding box center [460, 302] width 92 height 22
click at [414, 291] on select "OK KO" at bounding box center [460, 302] width 92 height 22
click at [545, 306] on select "OK KO" at bounding box center [567, 302] width 92 height 22
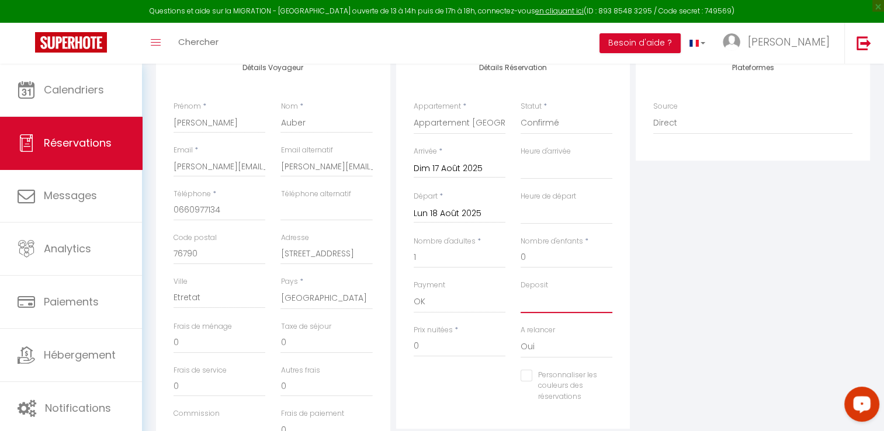
click at [521, 291] on select "OK KO" at bounding box center [567, 302] width 92 height 22
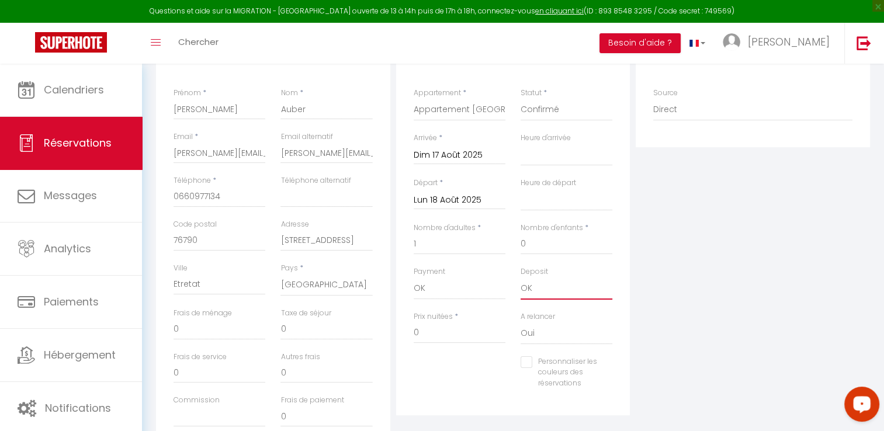
scroll to position [0, 0]
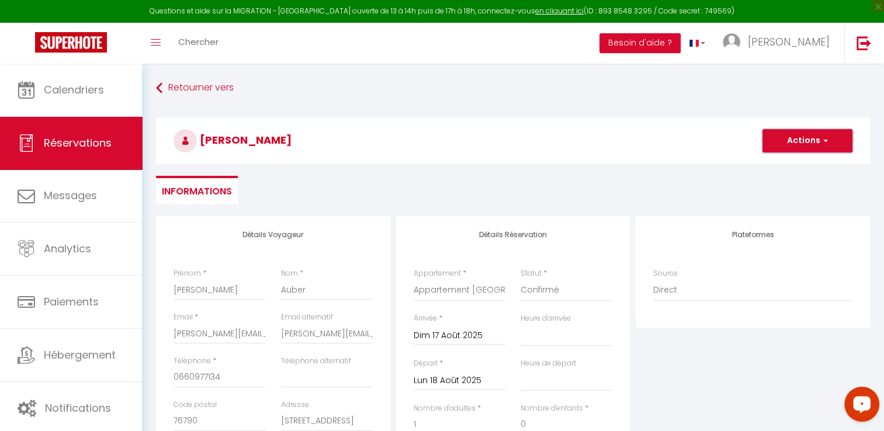
click at [781, 141] on button "Actions" at bounding box center [808, 140] width 90 height 23
click at [776, 164] on link "Enregistrer" at bounding box center [796, 166] width 92 height 15
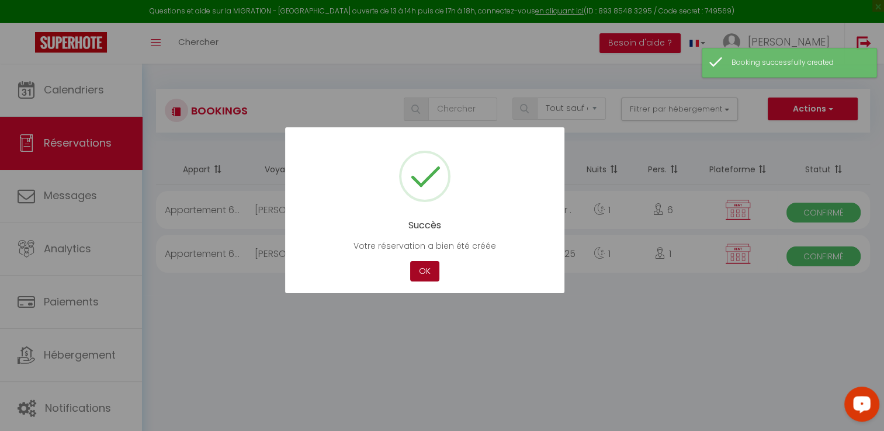
click at [427, 272] on button "OK" at bounding box center [424, 271] width 29 height 20
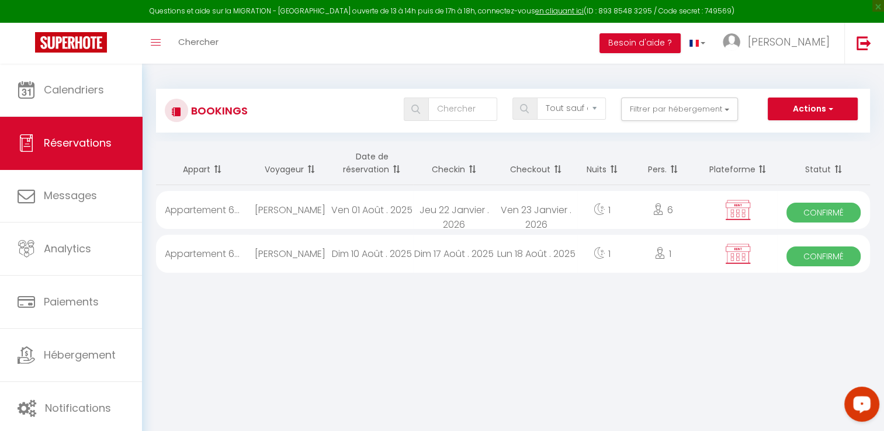
click at [512, 206] on div "Ven 23 Janvier . 2026" at bounding box center [536, 210] width 82 height 38
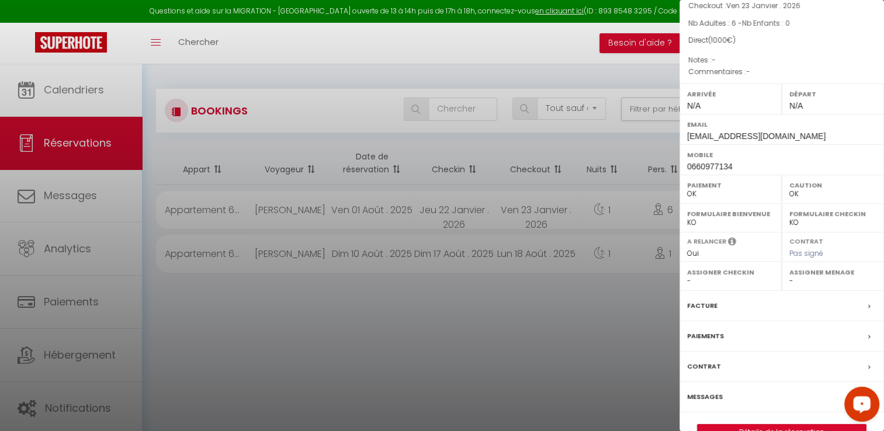
scroll to position [111, 0]
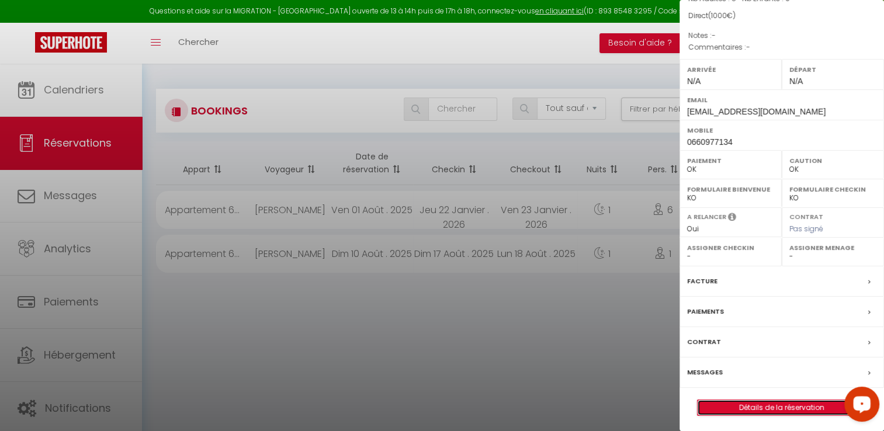
click at [787, 408] on link "Détails de la réservation" at bounding box center [782, 407] width 168 height 15
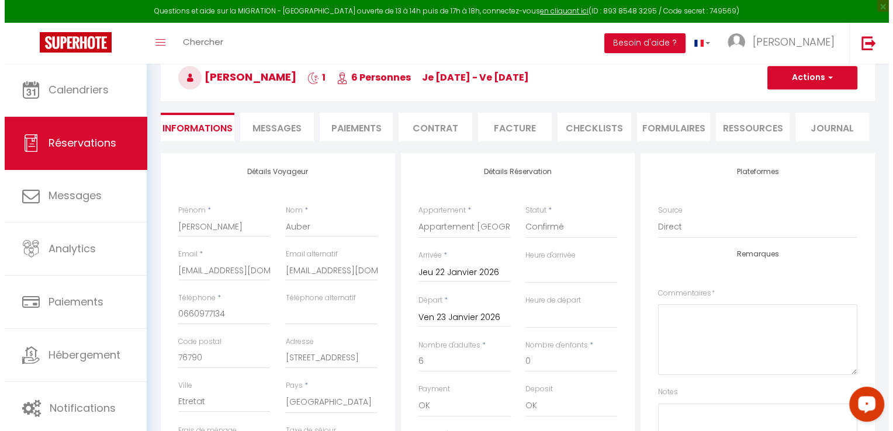
scroll to position [58, 0]
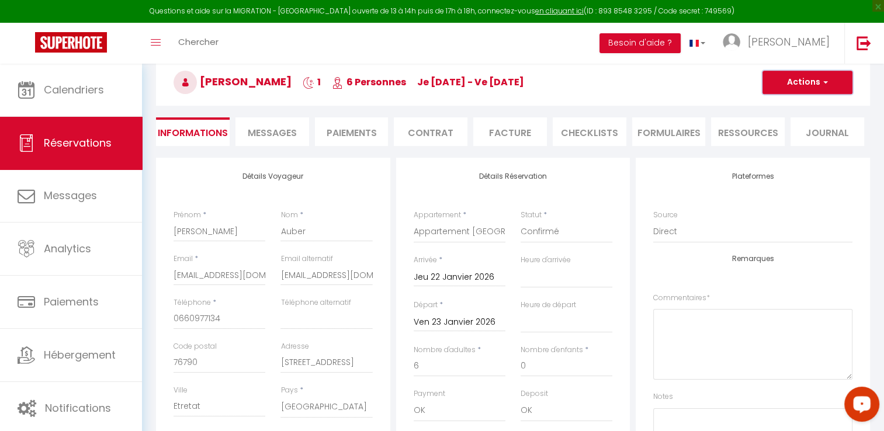
click at [784, 88] on button "Actions" at bounding box center [808, 82] width 90 height 23
click at [790, 135] on link "Supprimer" at bounding box center [796, 138] width 92 height 15
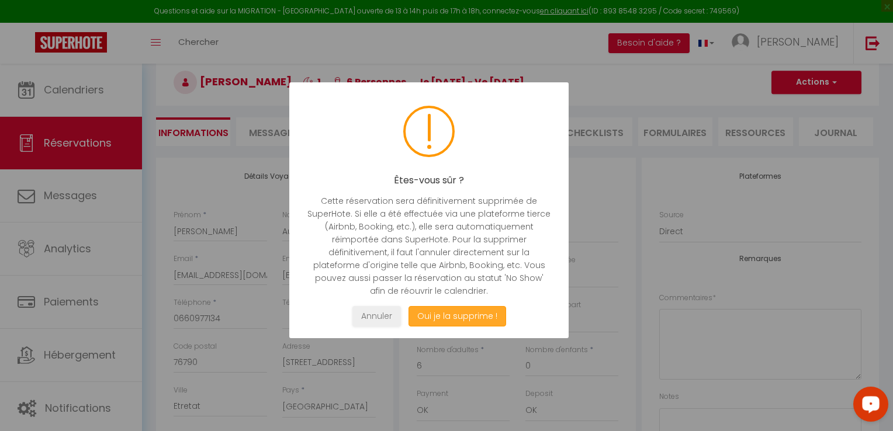
click at [470, 315] on button "Oui je la supprime !" at bounding box center [458, 316] width 98 height 20
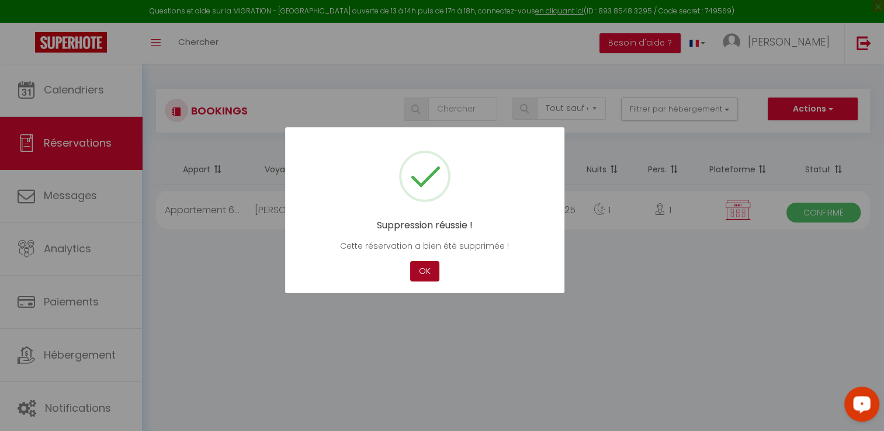
click at [424, 268] on button "OK" at bounding box center [424, 271] width 29 height 20
